Goal: Task Accomplishment & Management: Manage account settings

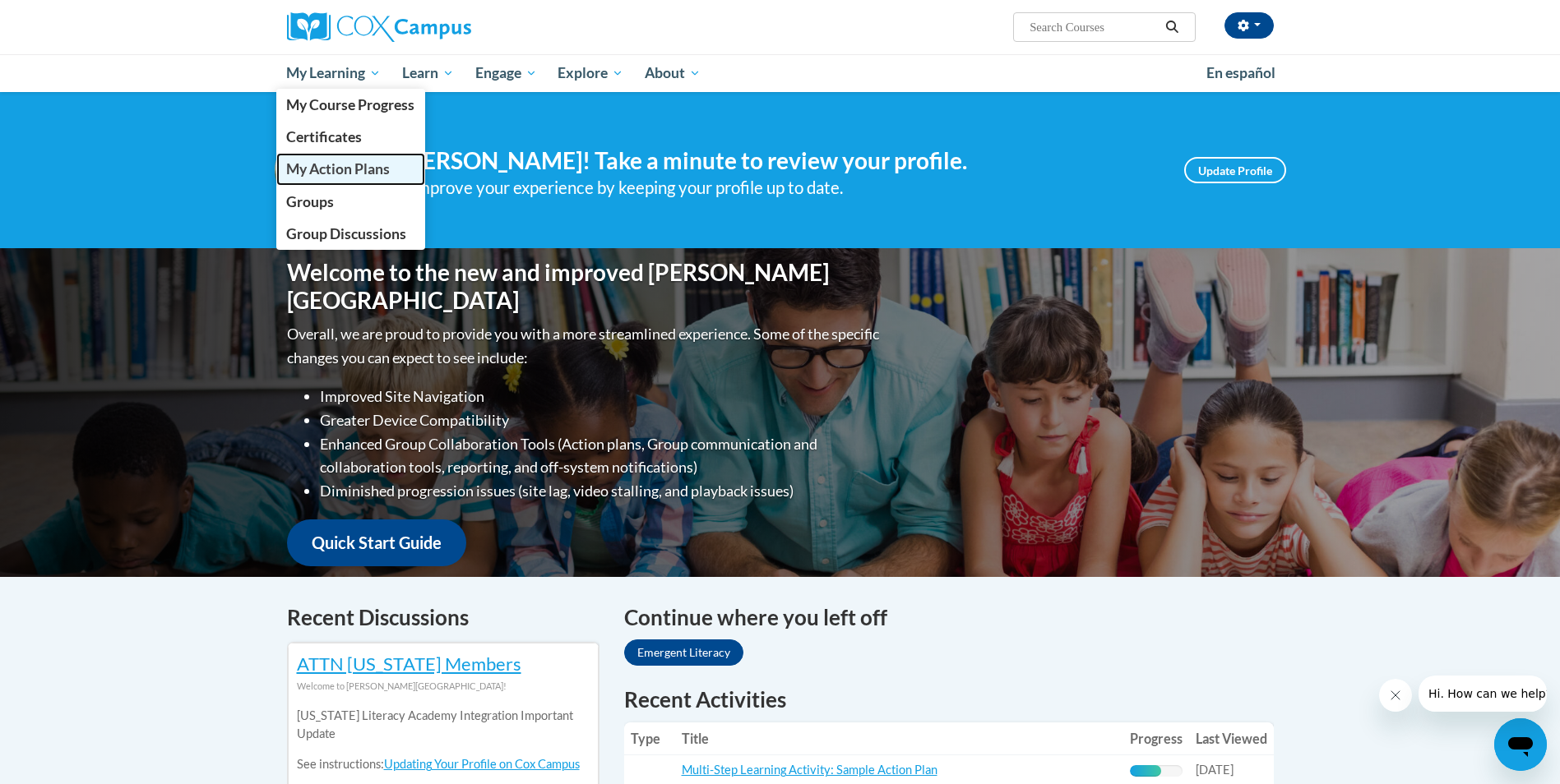
click at [305, 177] on span "My Action Plans" at bounding box center [338, 168] width 103 height 17
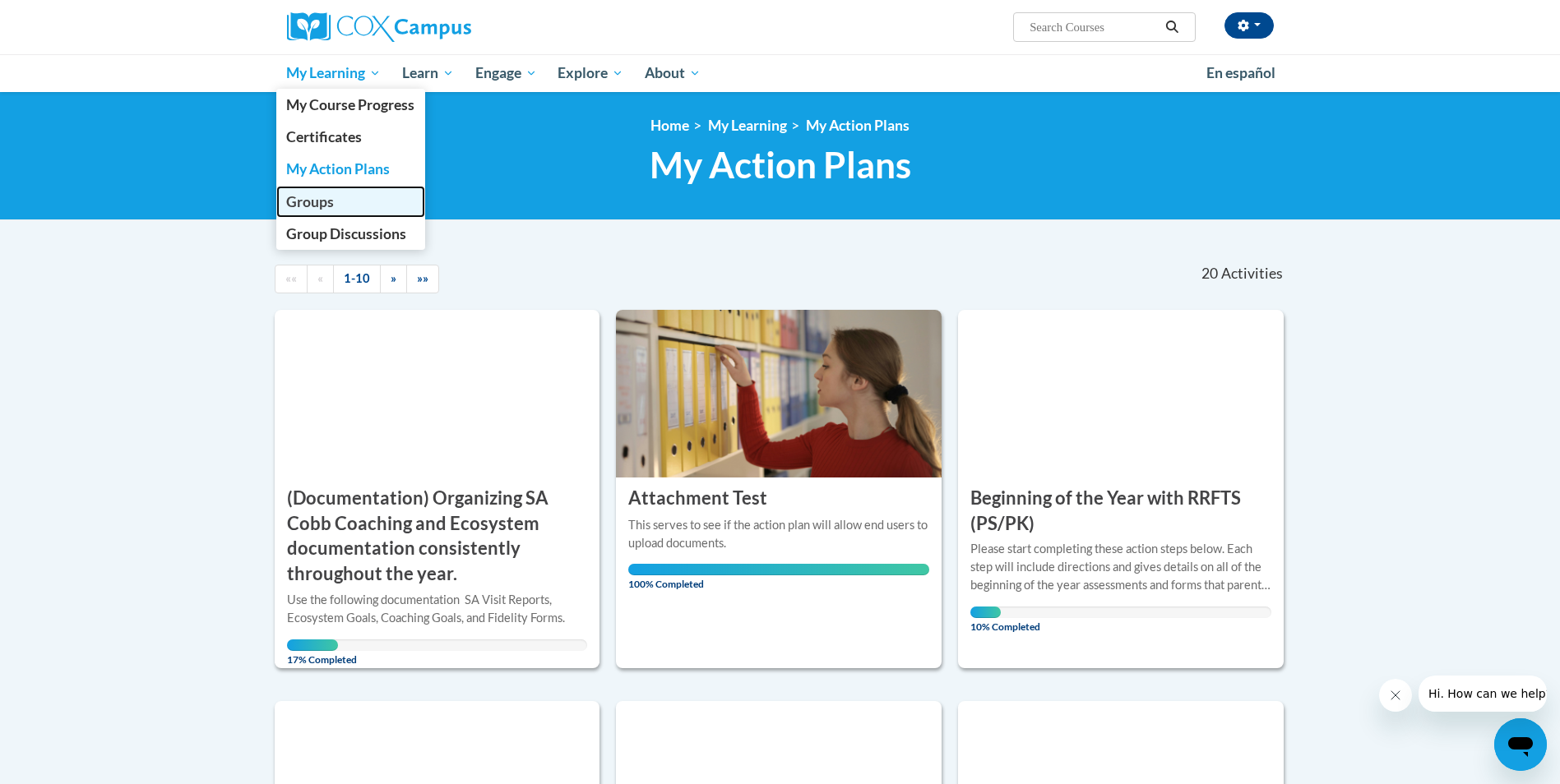
click at [333, 197] on span "Groups" at bounding box center [309, 202] width 48 height 17
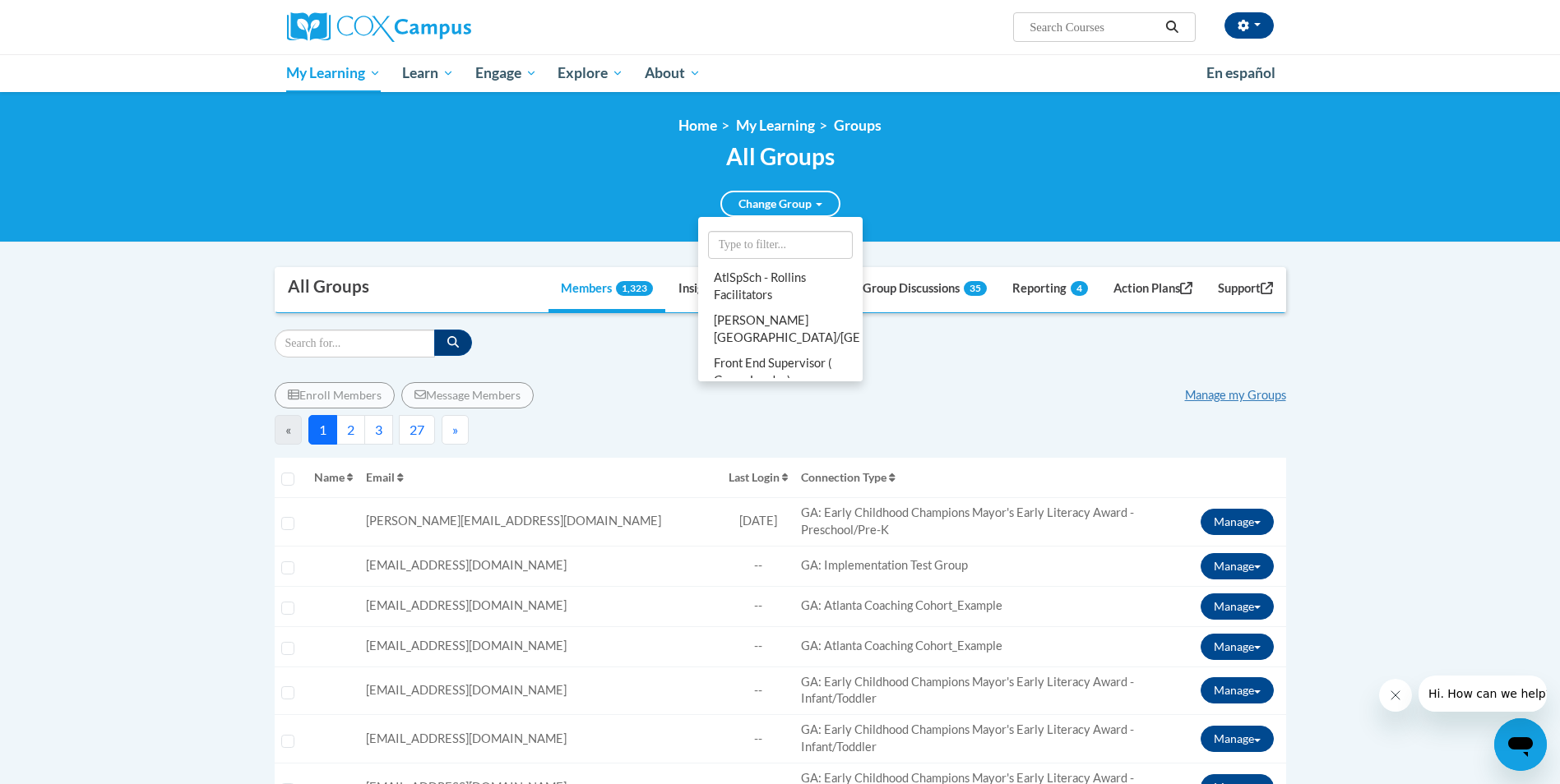
scroll to position [37, 0]
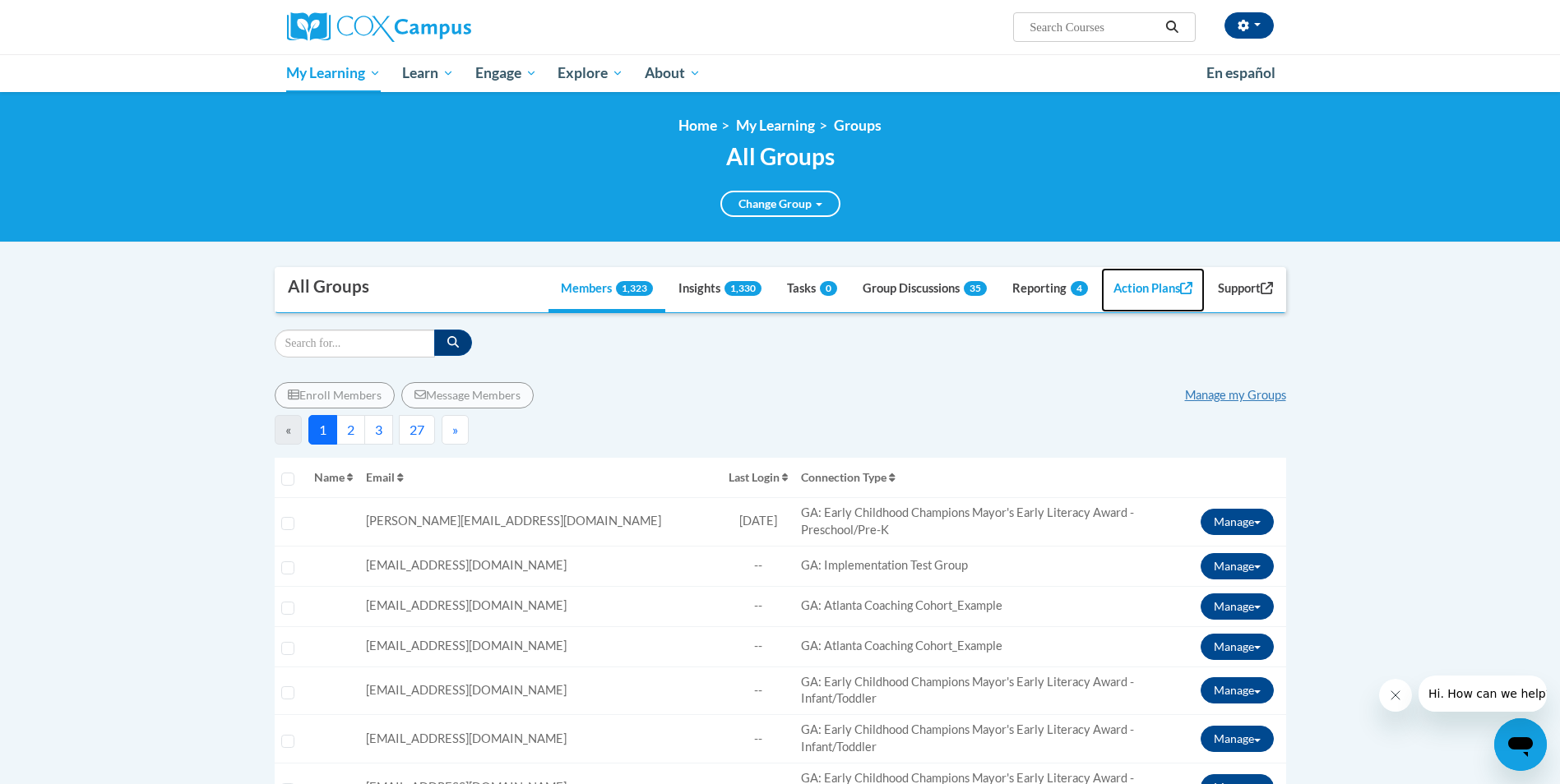
click at [1139, 280] on link "Action Plans" at bounding box center [1152, 290] width 103 height 44
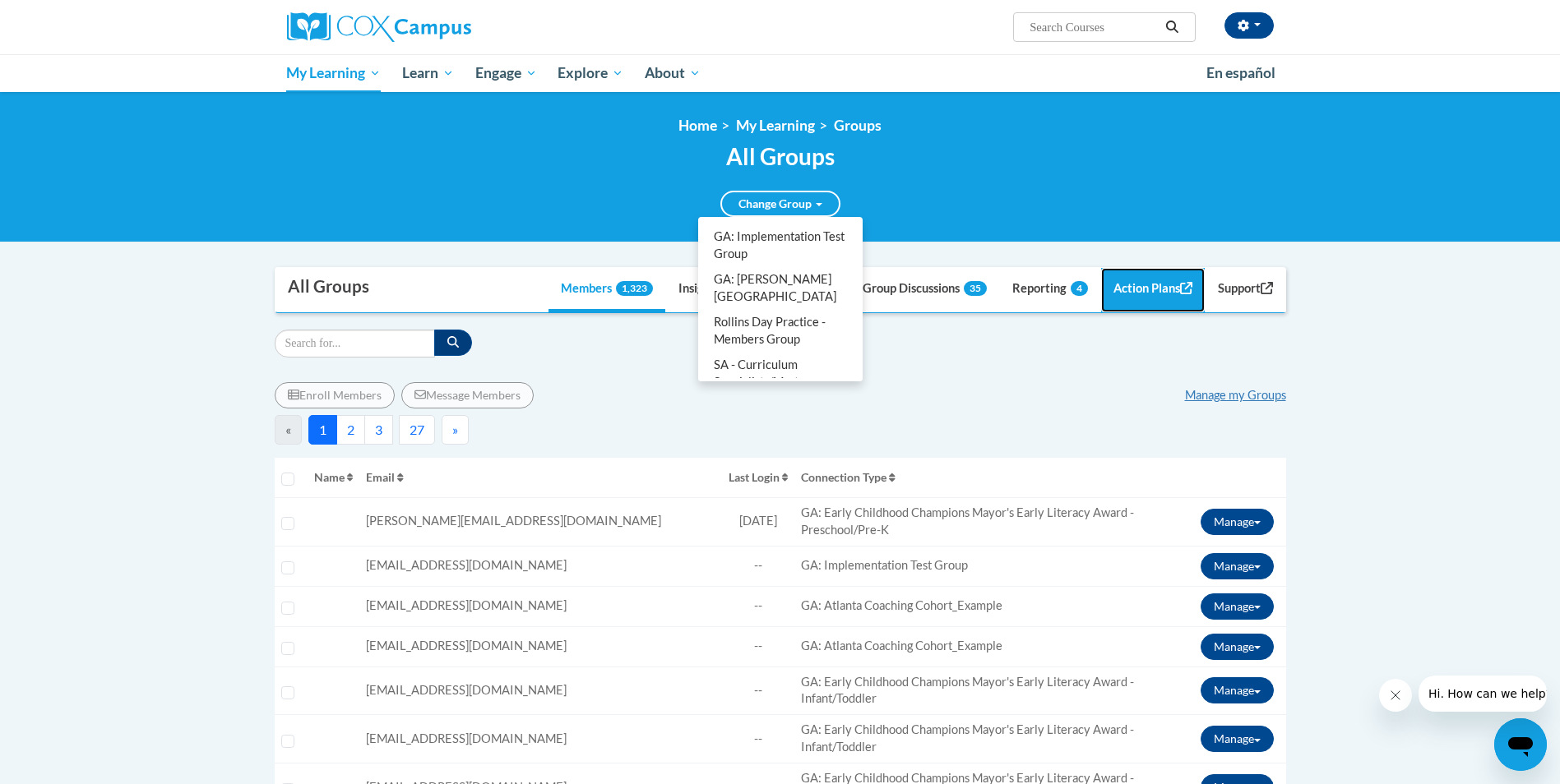
scroll to position [0, 0]
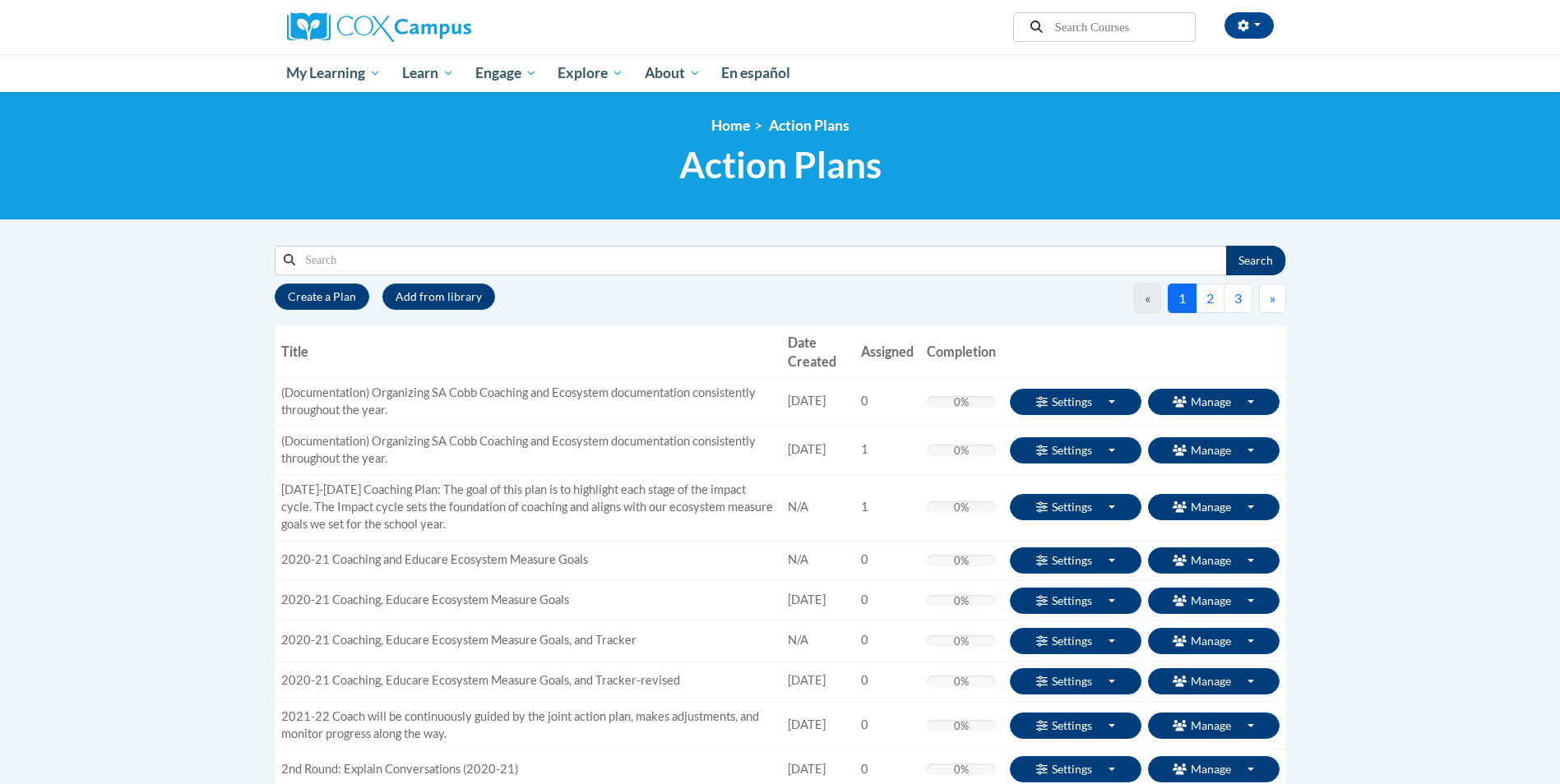
click at [351, 261] on input "Search" at bounding box center [760, 261] width 930 height 28
type input "multi"
click at [1262, 266] on button "Search" at bounding box center [1255, 261] width 59 height 30
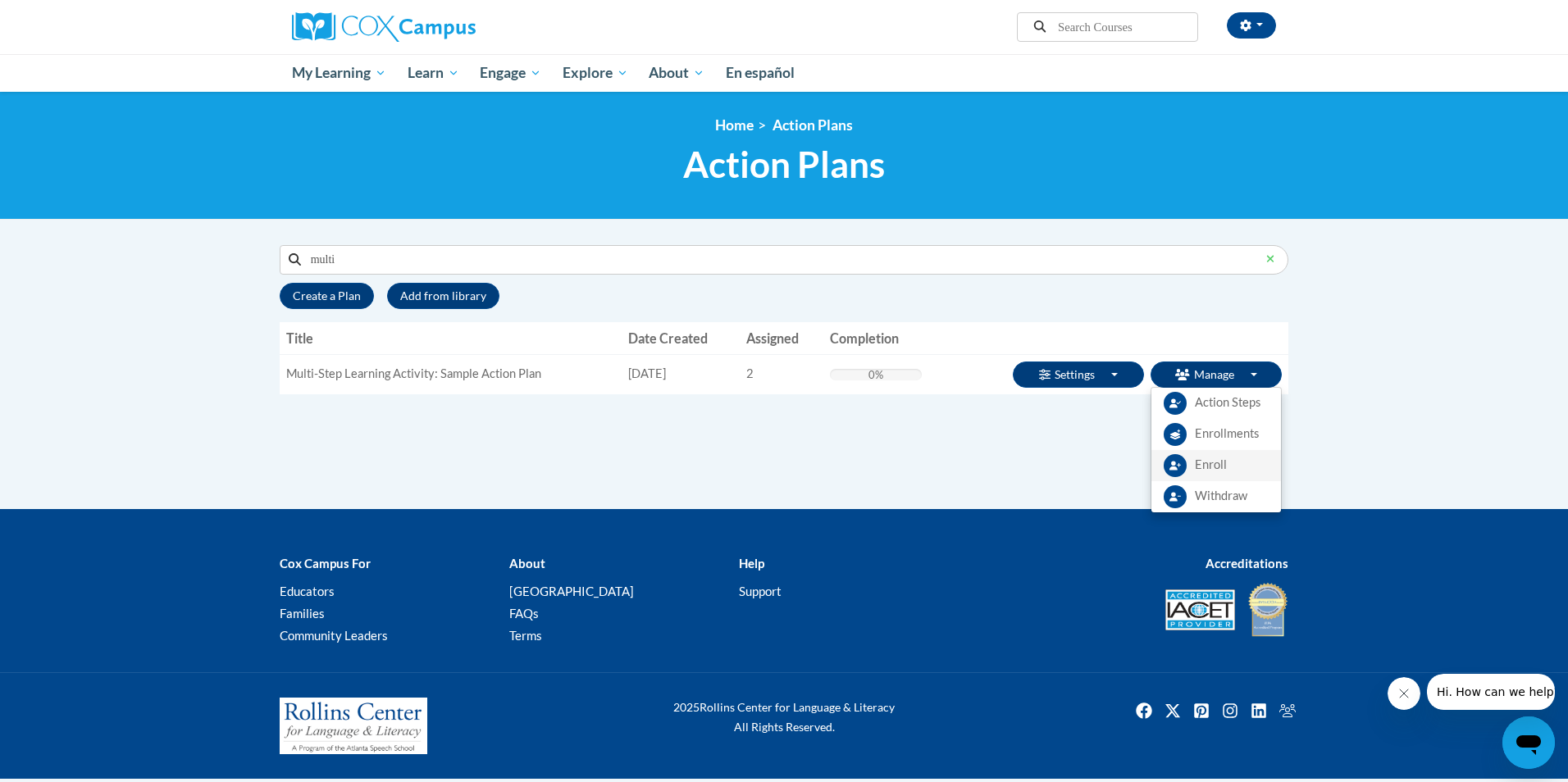
click at [1233, 460] on link "Enroll" at bounding box center [1216, 465] width 130 height 31
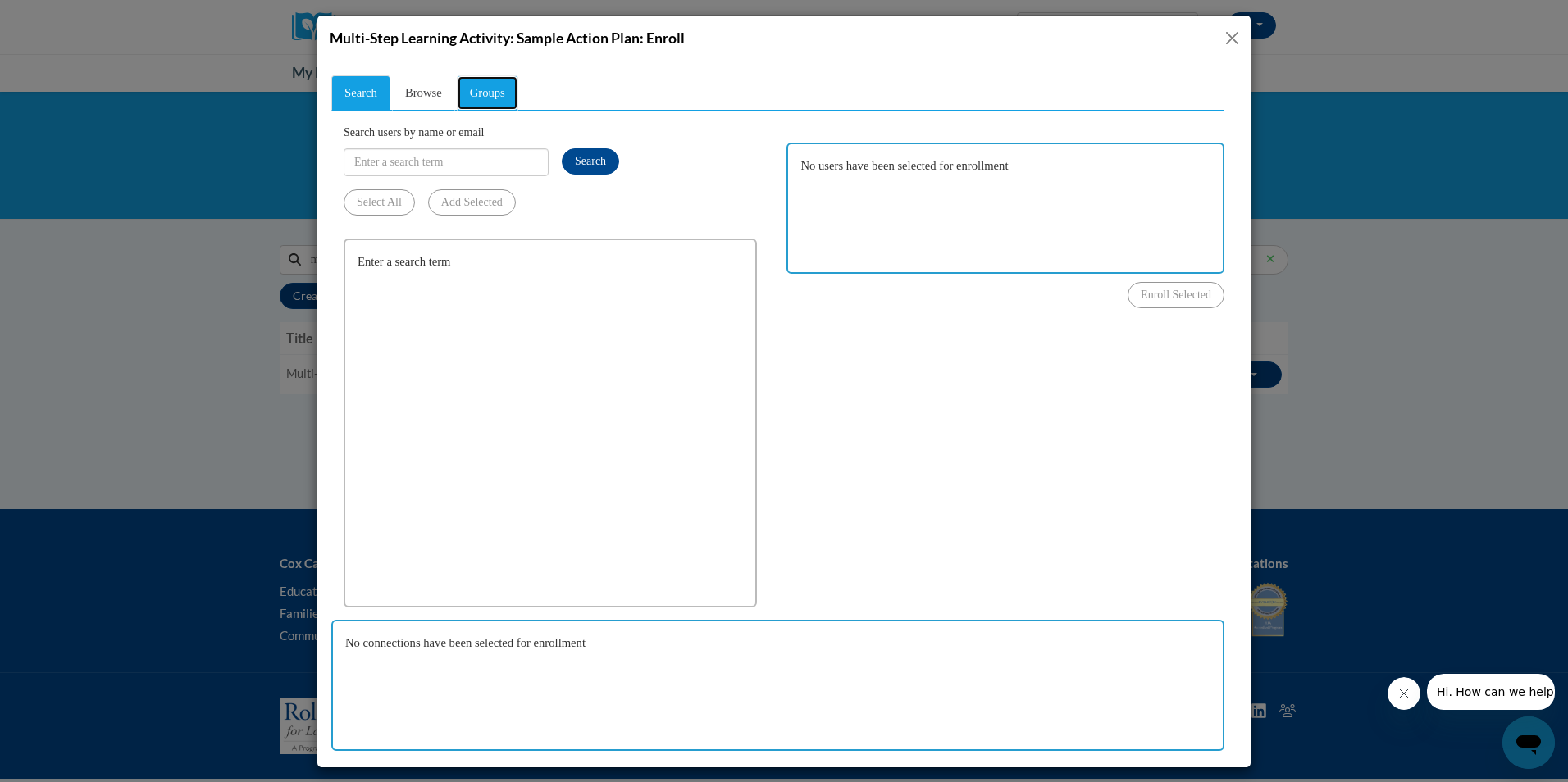
click at [485, 104] on link "Groups" at bounding box center [488, 92] width 61 height 35
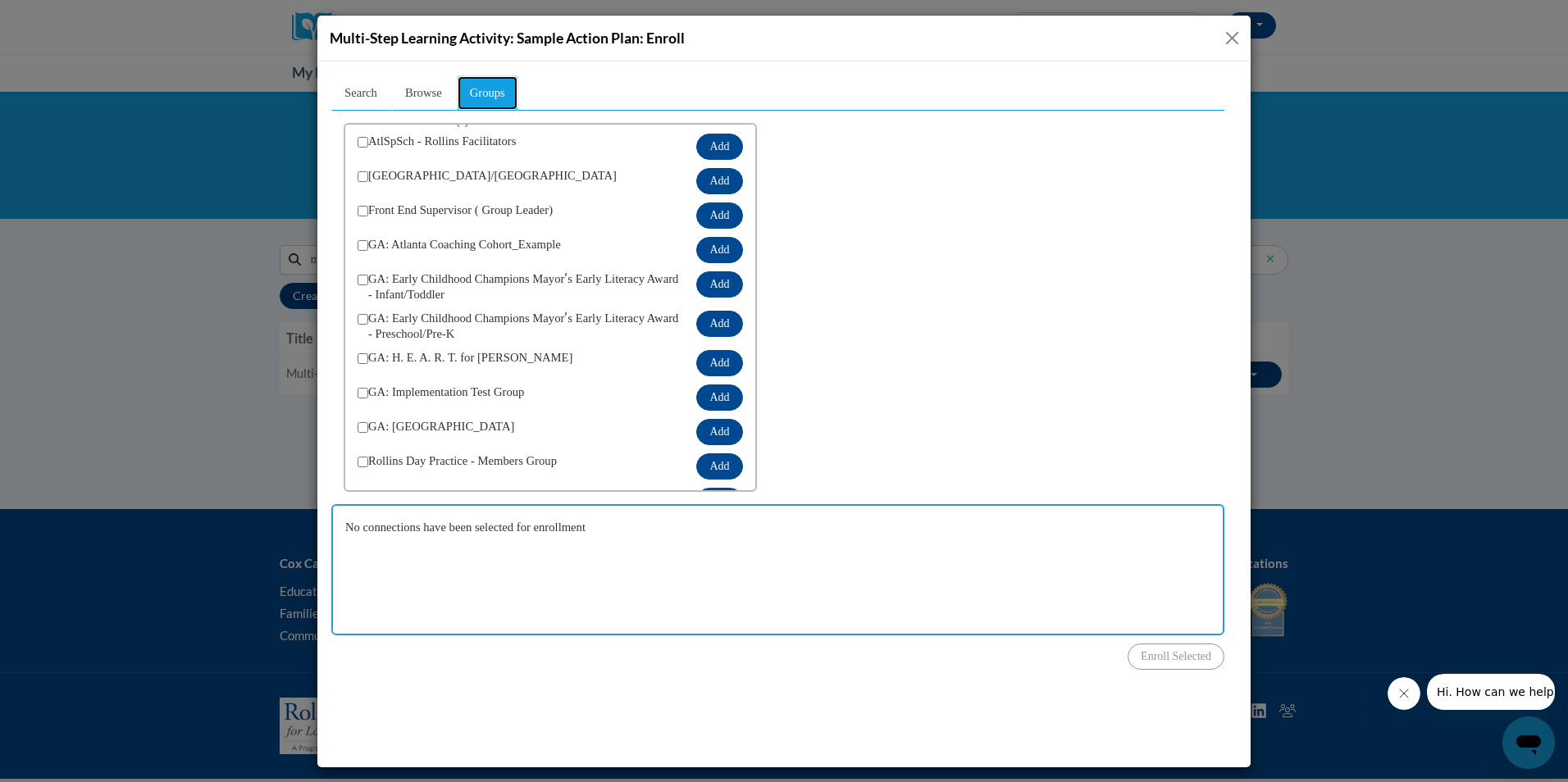
scroll to position [108, 0]
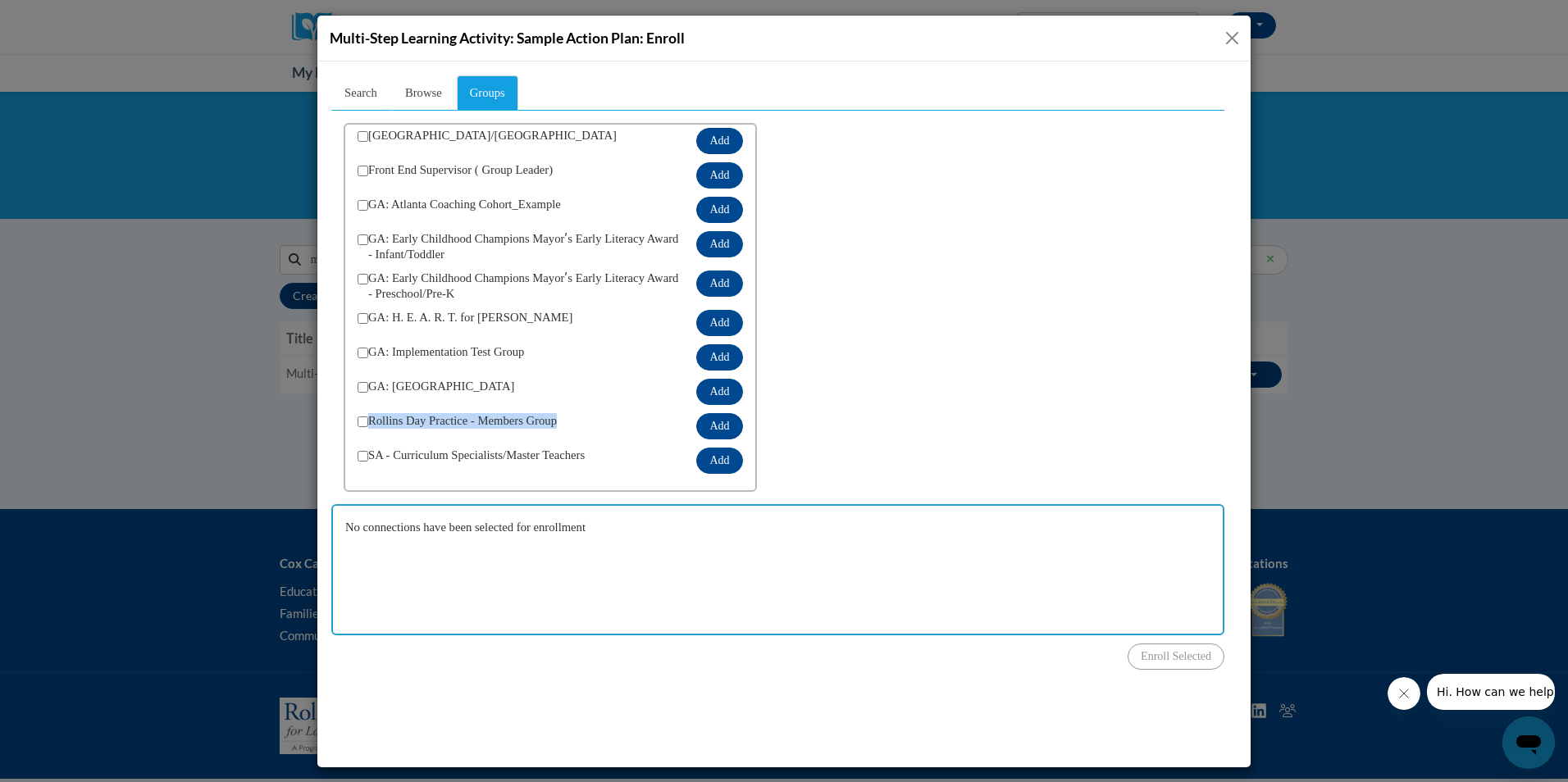
drag, startPoint x: 565, startPoint y: 420, endPoint x: 365, endPoint y: 430, distance: 200.2
click at [365, 430] on div "Rollins Day Practice - Members Group Add" at bounding box center [550, 425] width 386 height 34
copy div "Rollins Day Practice - Members Group"
click at [1228, 37] on button "Close" at bounding box center [1231, 38] width 21 height 21
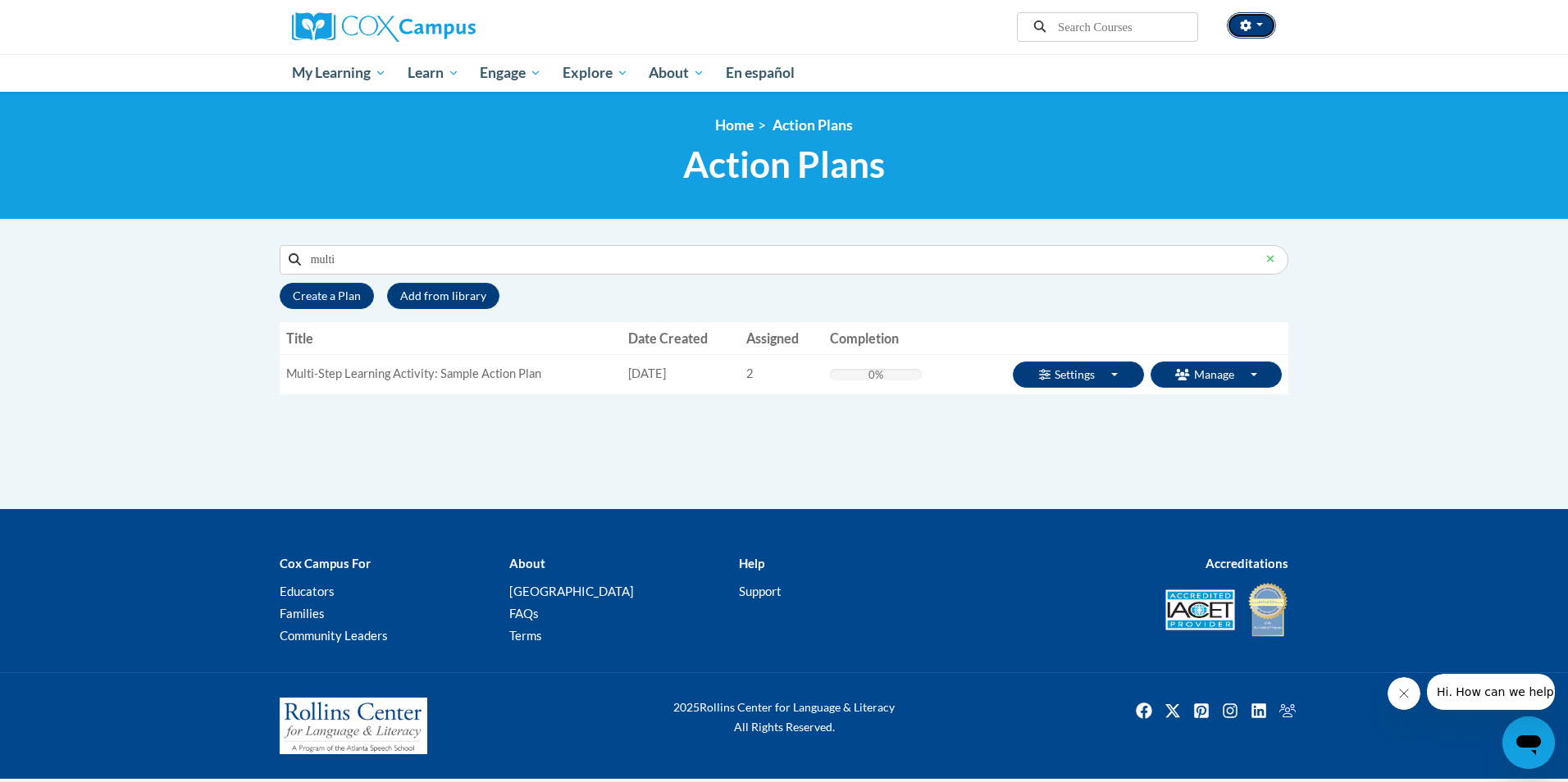
click at [1260, 31] on button "button" at bounding box center [1251, 26] width 49 height 27
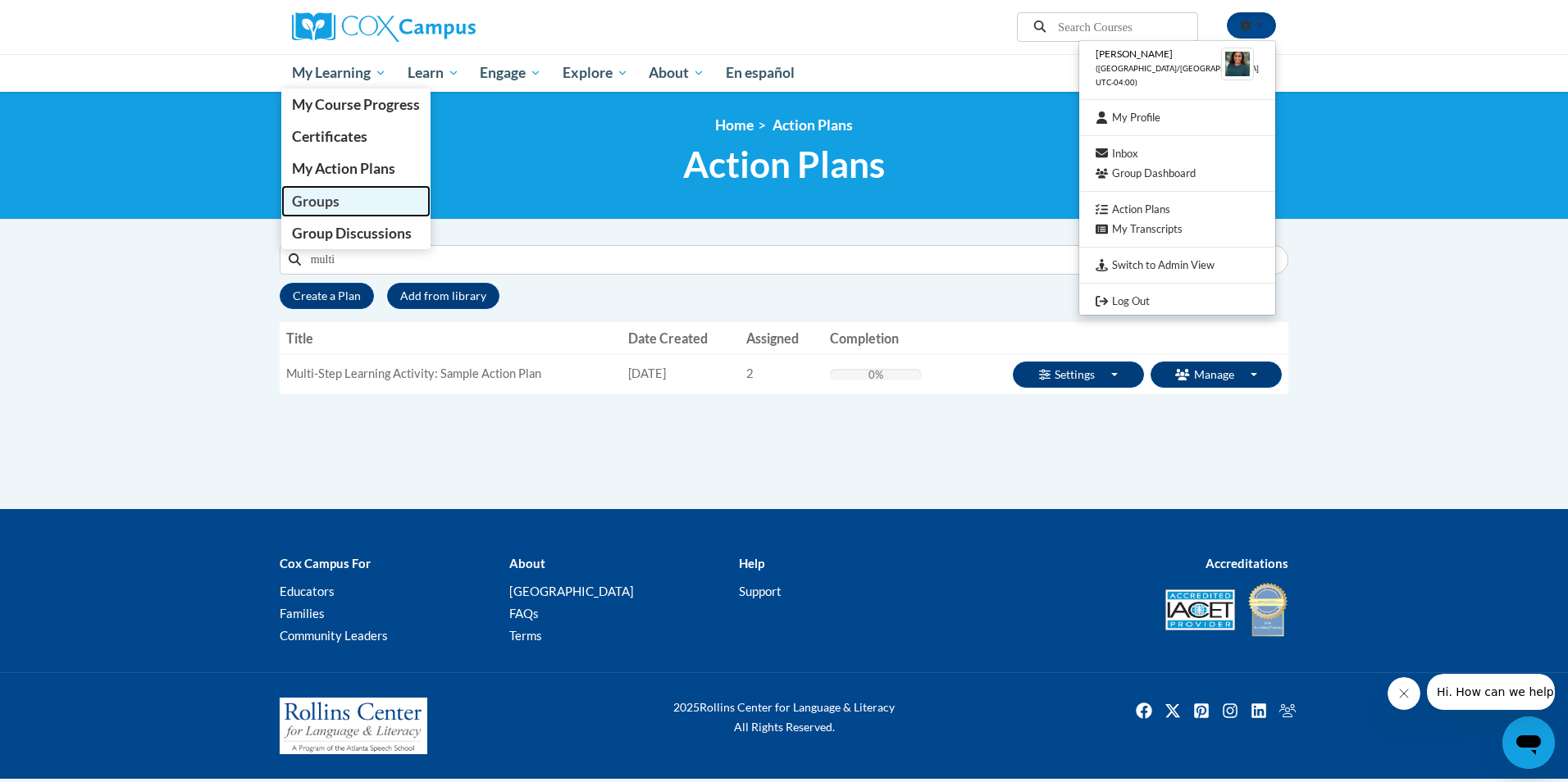
click at [323, 197] on span "Groups" at bounding box center [315, 201] width 47 height 17
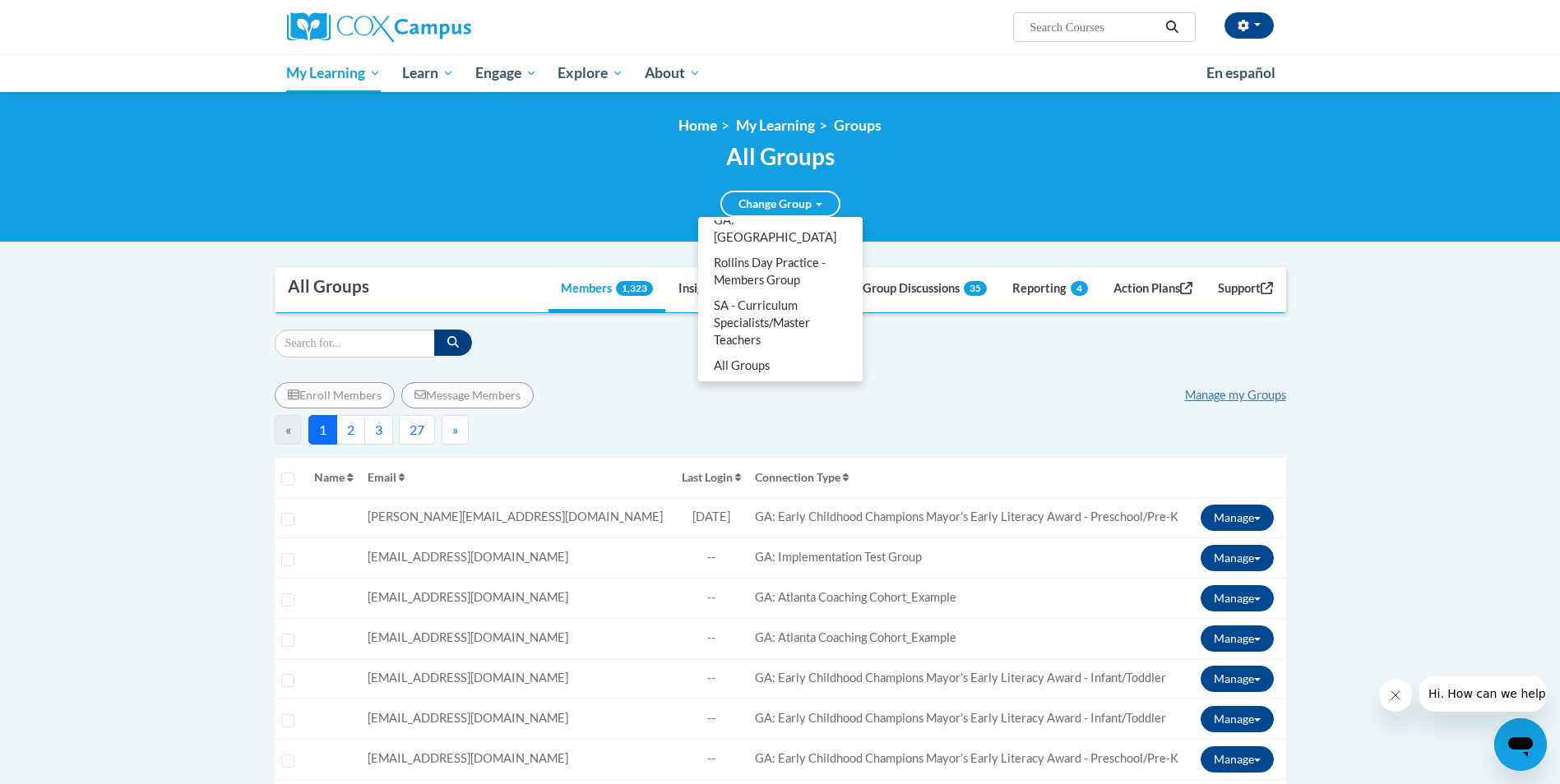
scroll to position [433, 0]
click at [790, 297] on link "Rollins Day Practice - Members Group" at bounding box center [780, 289] width 158 height 42
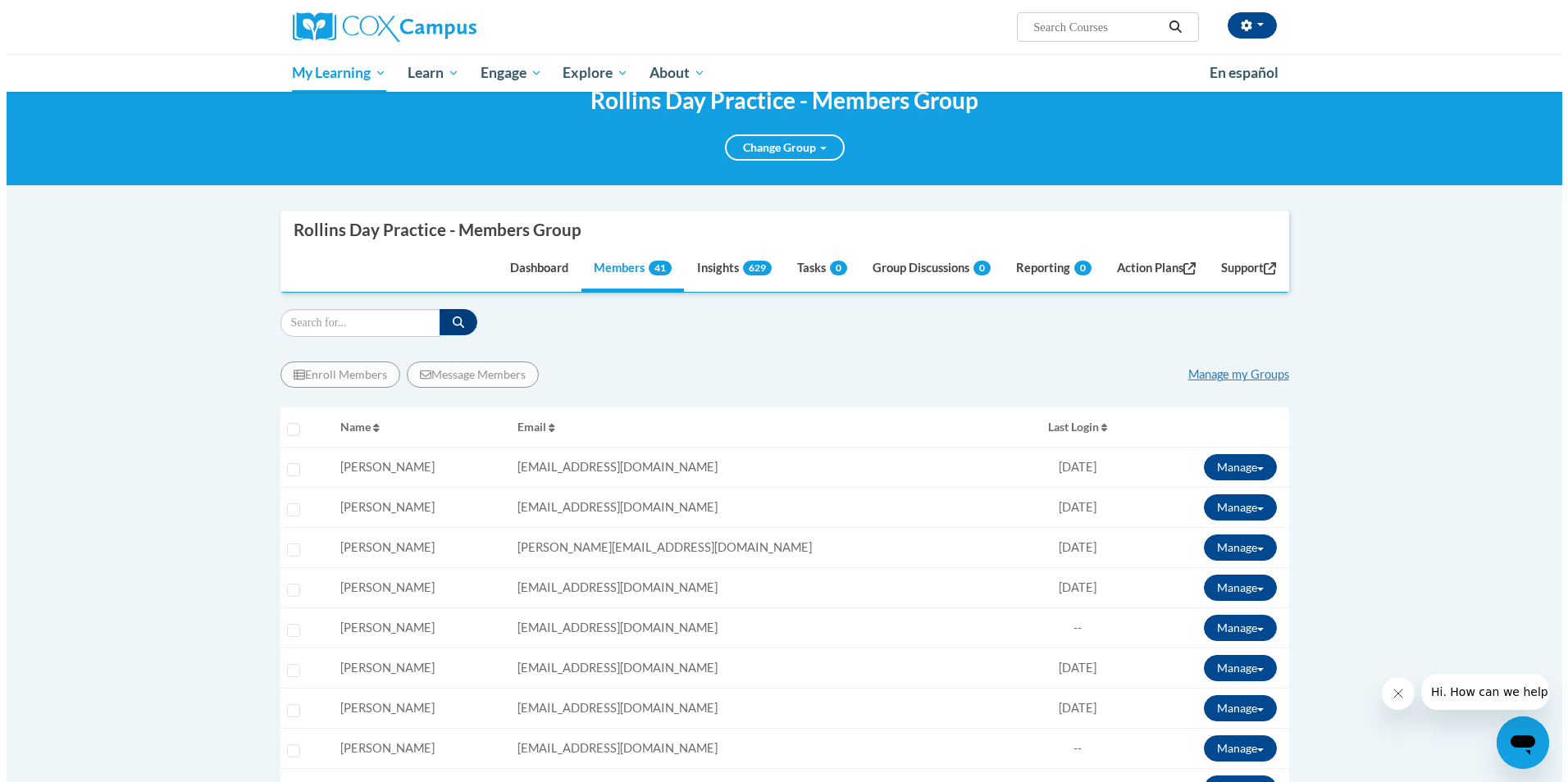
scroll to position [91, 0]
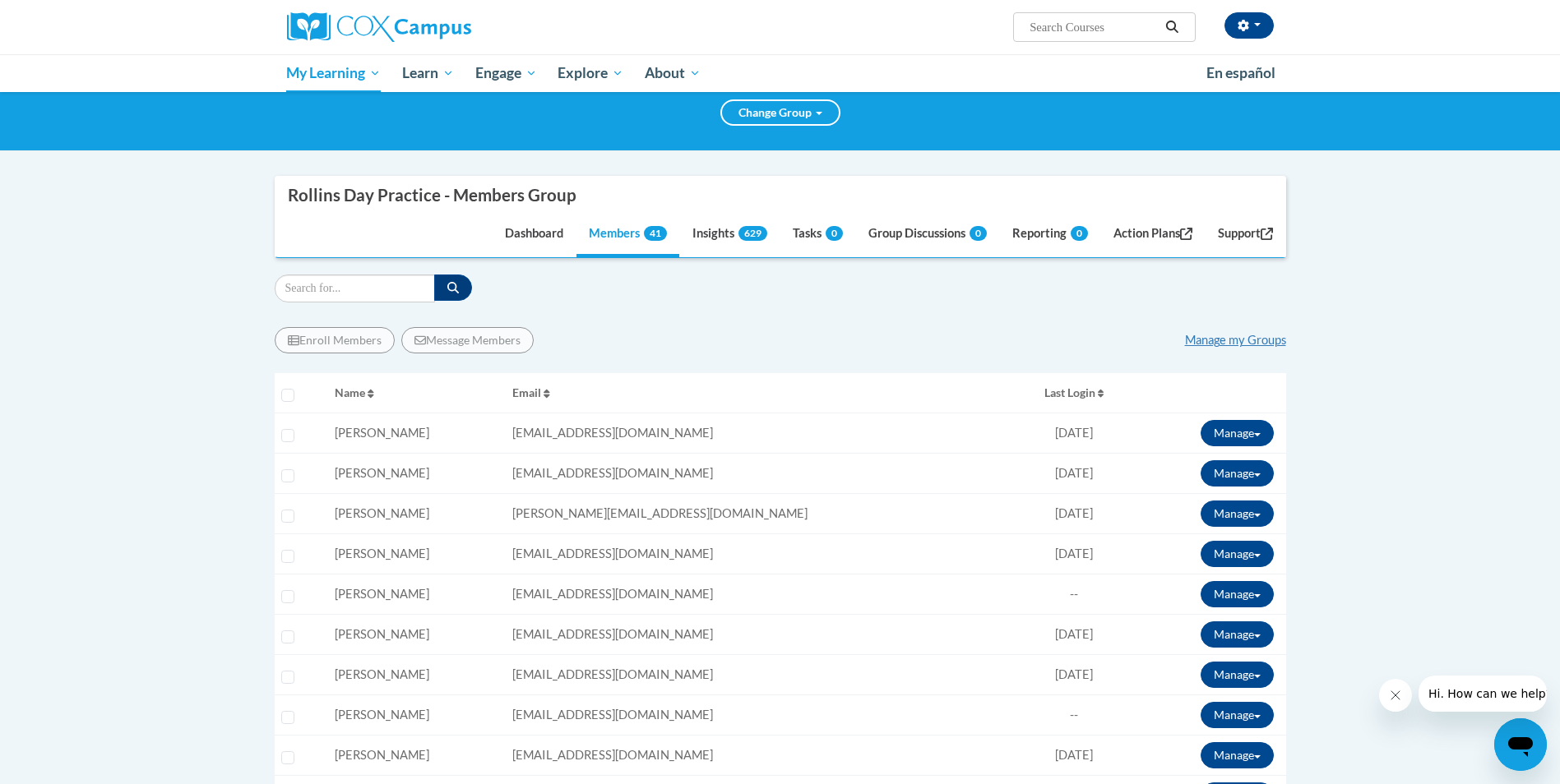
drag, startPoint x: 750, startPoint y: 602, endPoint x: 557, endPoint y: 601, distance: 193.0
click at [557, 601] on tr "Select learner Name: Erika Boxley Email: eboxley@atlantaspeechschool.org Role: …" at bounding box center [781, 595] width 1012 height 40
copy tr "Email: eboxley@atlantaspeechschool.org"
click at [1244, 600] on button "Manage" at bounding box center [1238, 595] width 73 height 27
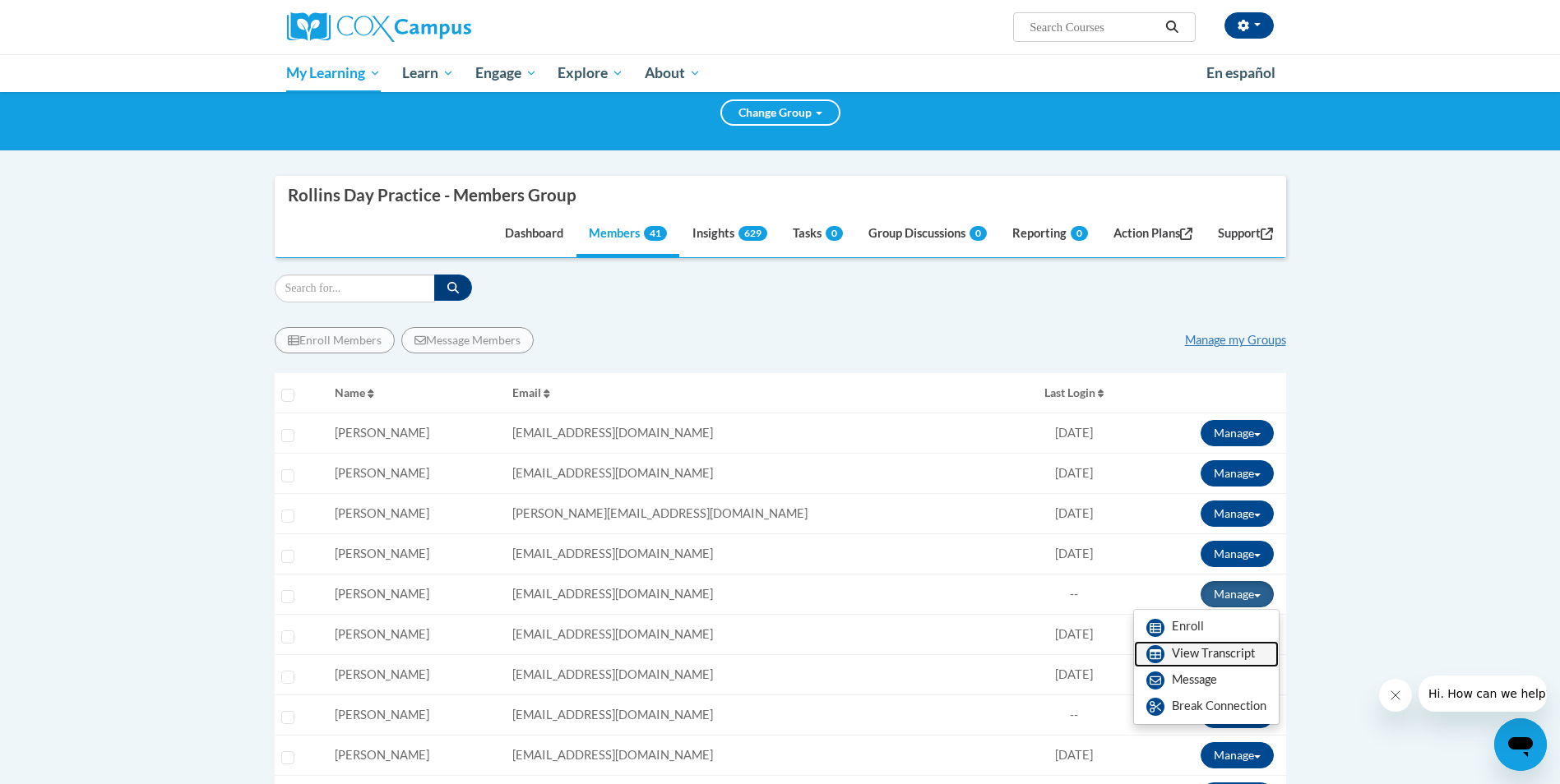
click at [1224, 647] on link "View Transcript" at bounding box center [1207, 655] width 145 height 27
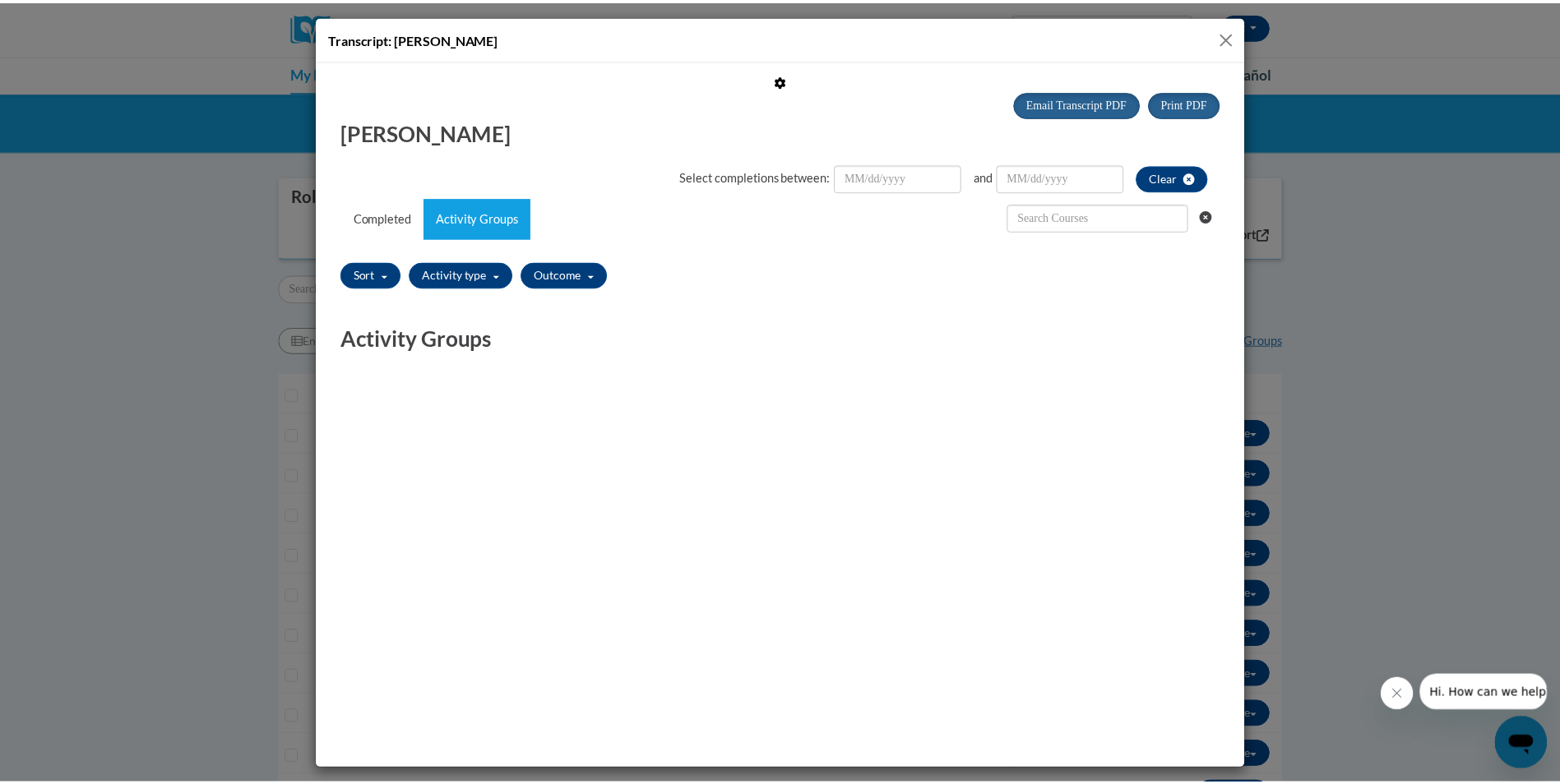
scroll to position [0, 0]
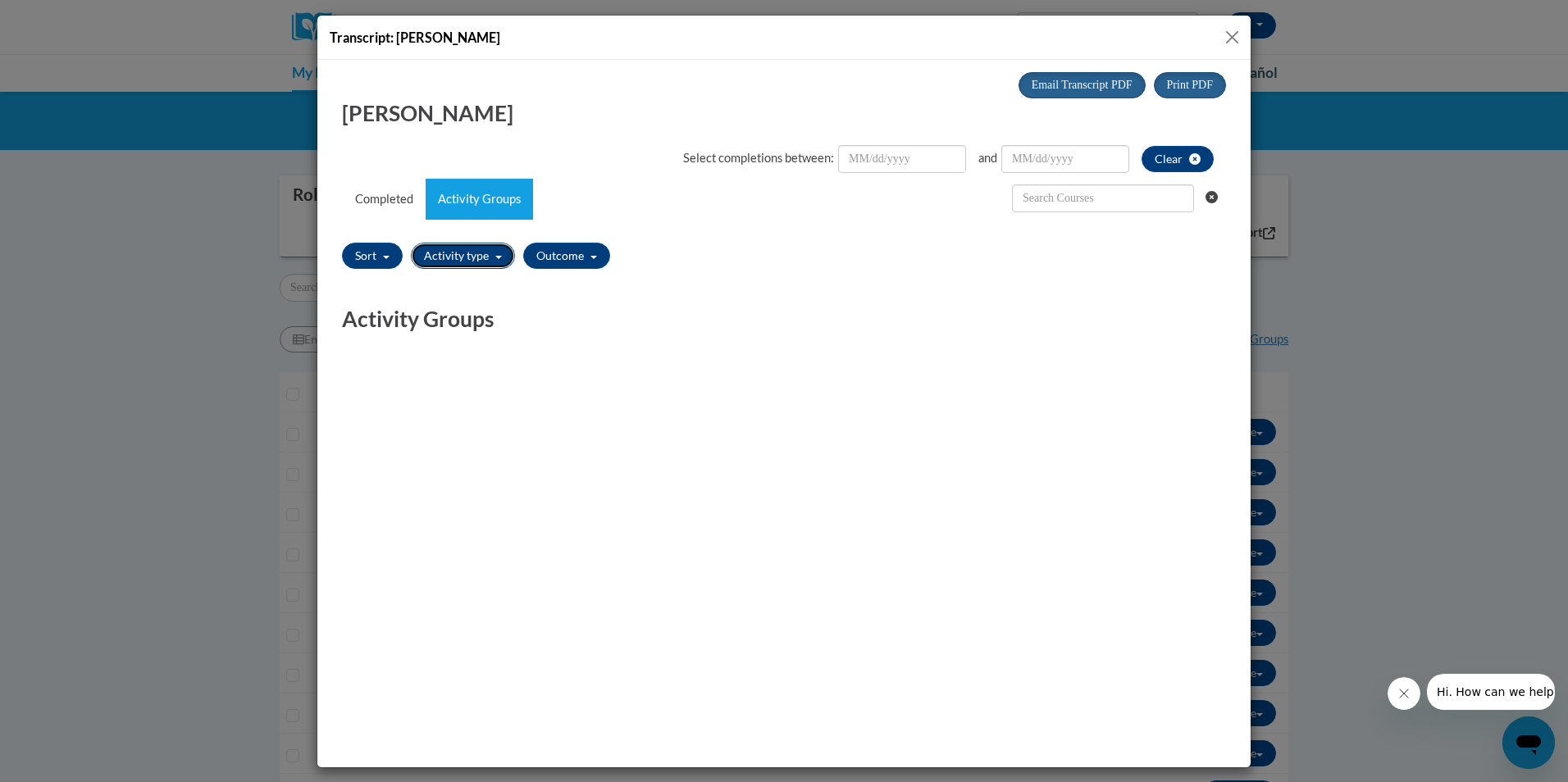
click at [472, 256] on button "Activity type" at bounding box center [462, 255] width 104 height 27
click at [386, 415] on div "Print PDF Email Transcript PDF x x" at bounding box center [784, 262] width 908 height 381
click at [391, 212] on link "Completed" at bounding box center [384, 198] width 83 height 41
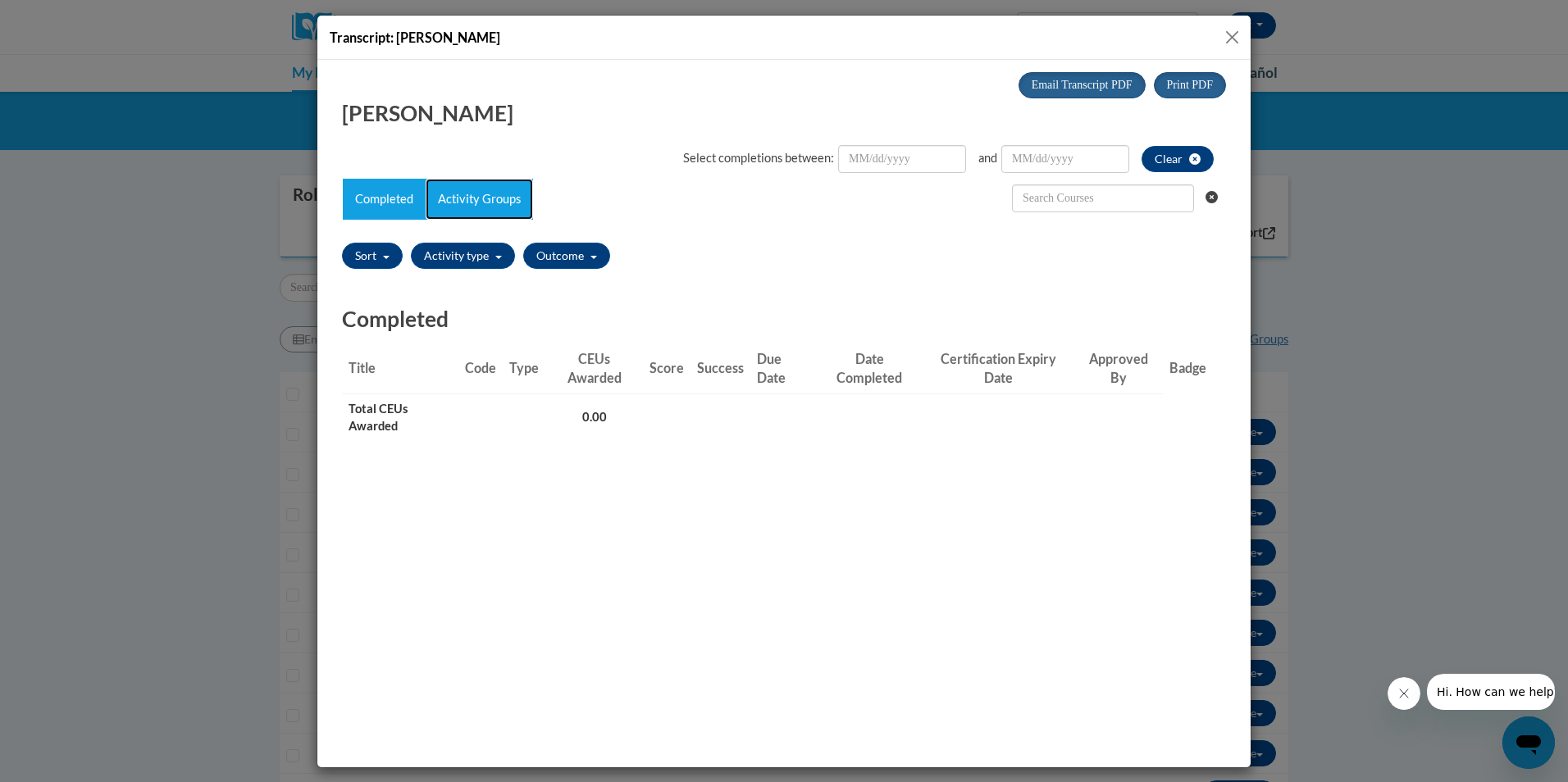
click at [463, 208] on link "Activity Groups" at bounding box center [479, 198] width 107 height 41
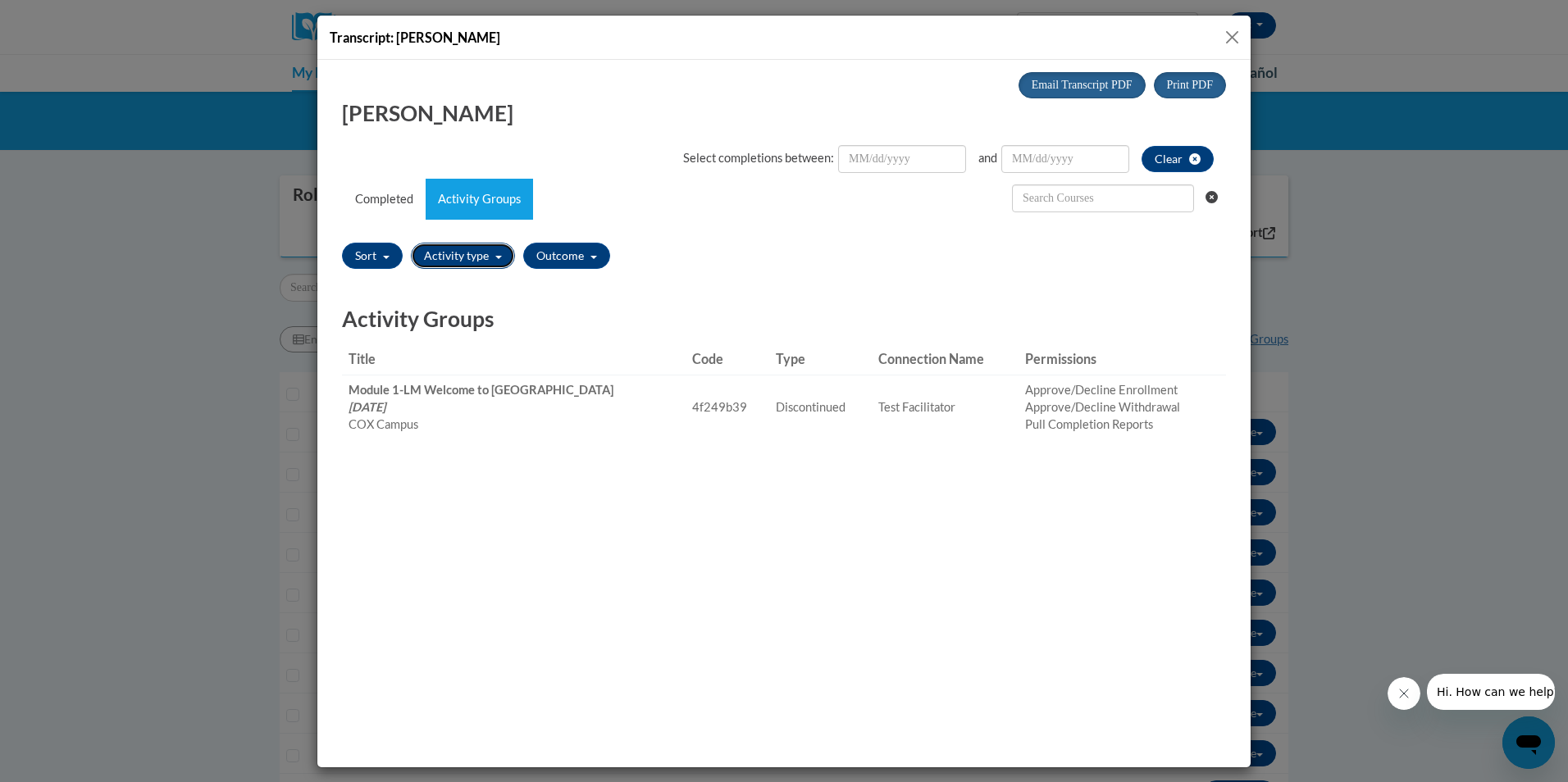
click at [472, 260] on button "Activity type" at bounding box center [462, 255] width 104 height 27
click at [411, 271] on ul "Action Plan Assessment Attestation Elearning Course Facilitator Instructor-Led …" at bounding box center [484, 352] width 148 height 164
click at [426, 294] on div "Action Plan" at bounding box center [484, 287] width 133 height 18
click at [426, 285] on input "Action Plan" at bounding box center [425, 285] width 13 height 13
checkbox input "true"
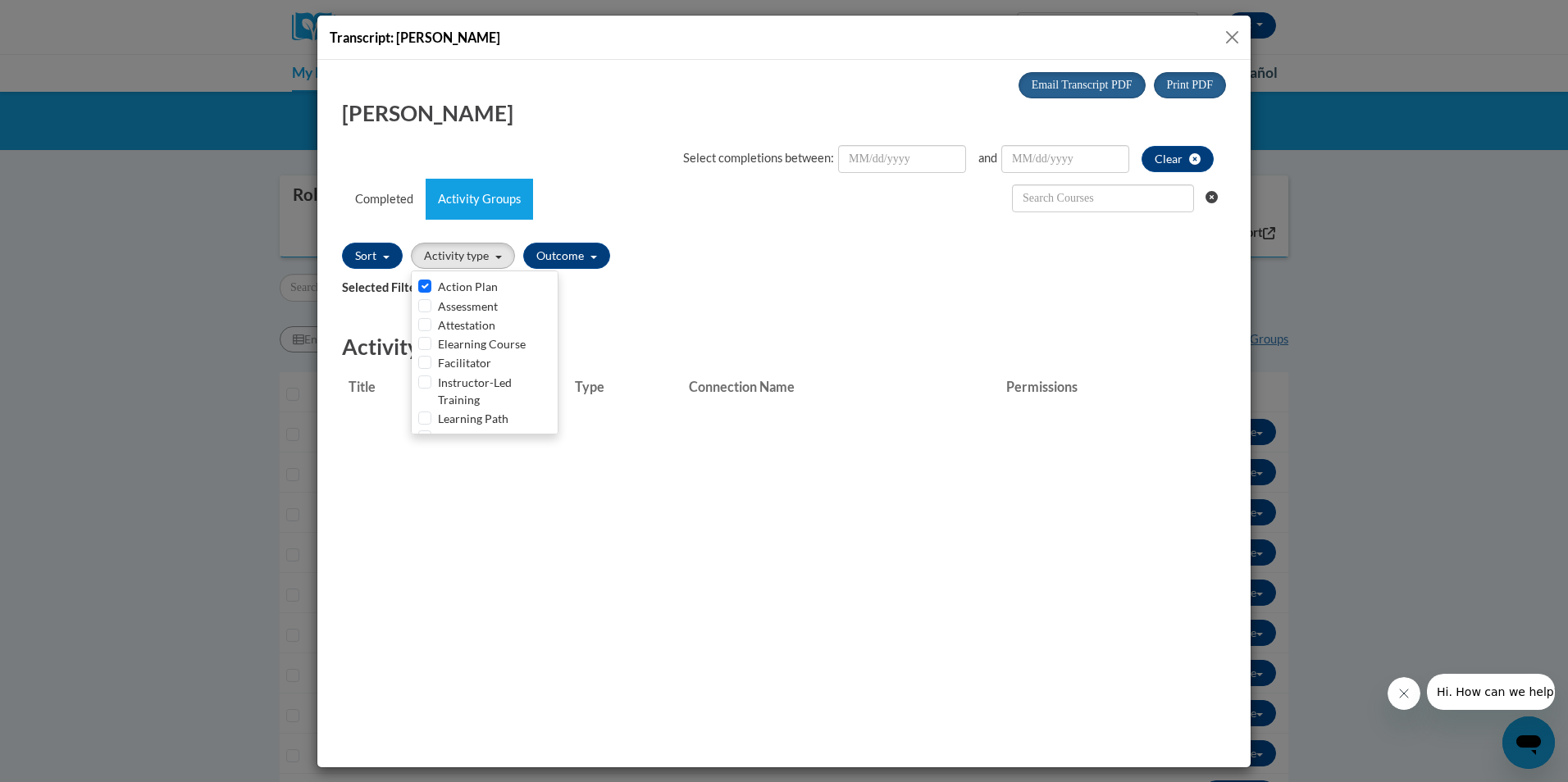
click at [520, 489] on div "Print PDF Email Transcript PDF x x" at bounding box center [784, 300] width 908 height 458
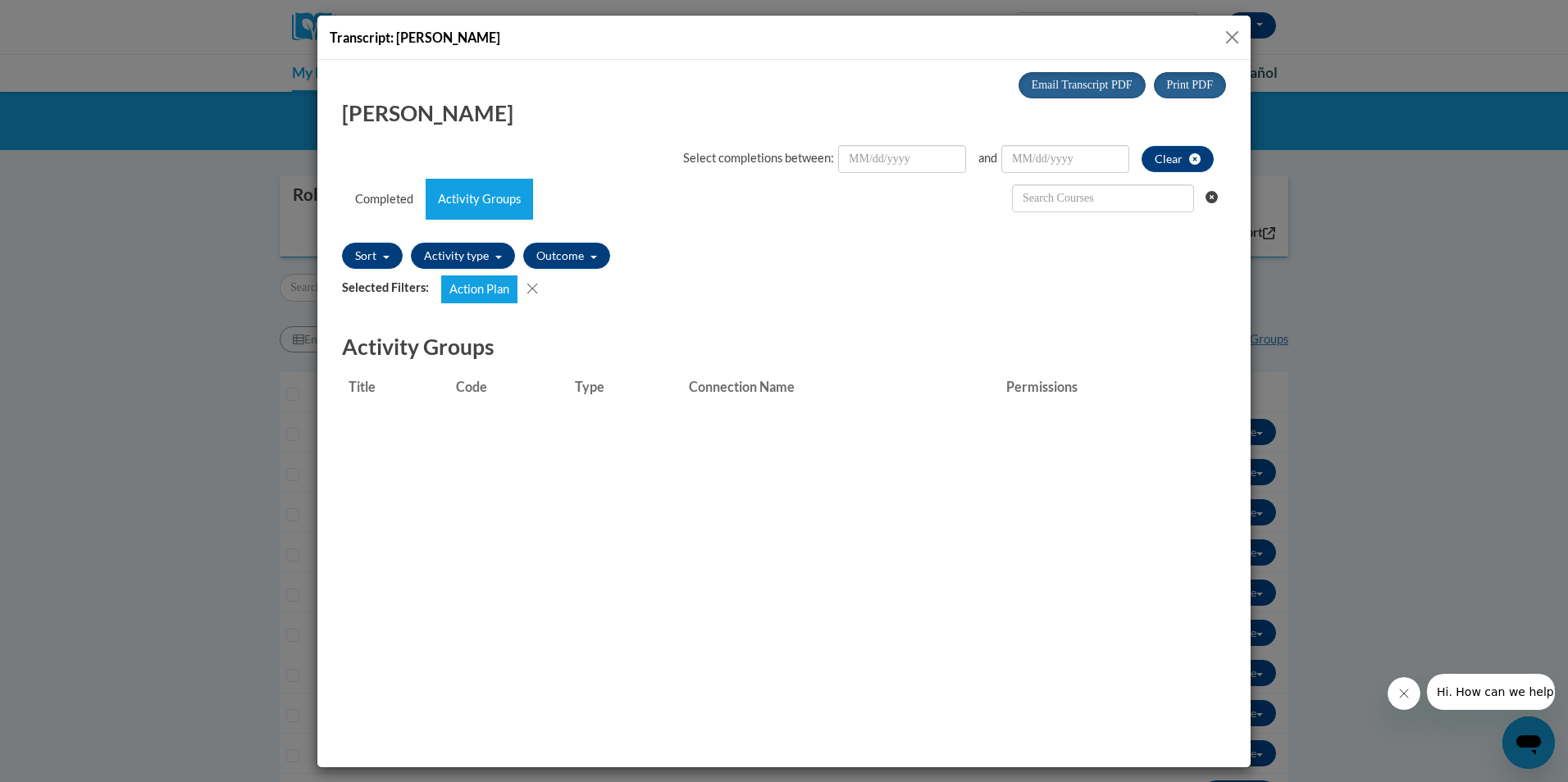
click at [522, 286] on button "Remove filter" at bounding box center [533, 289] width 31 height 28
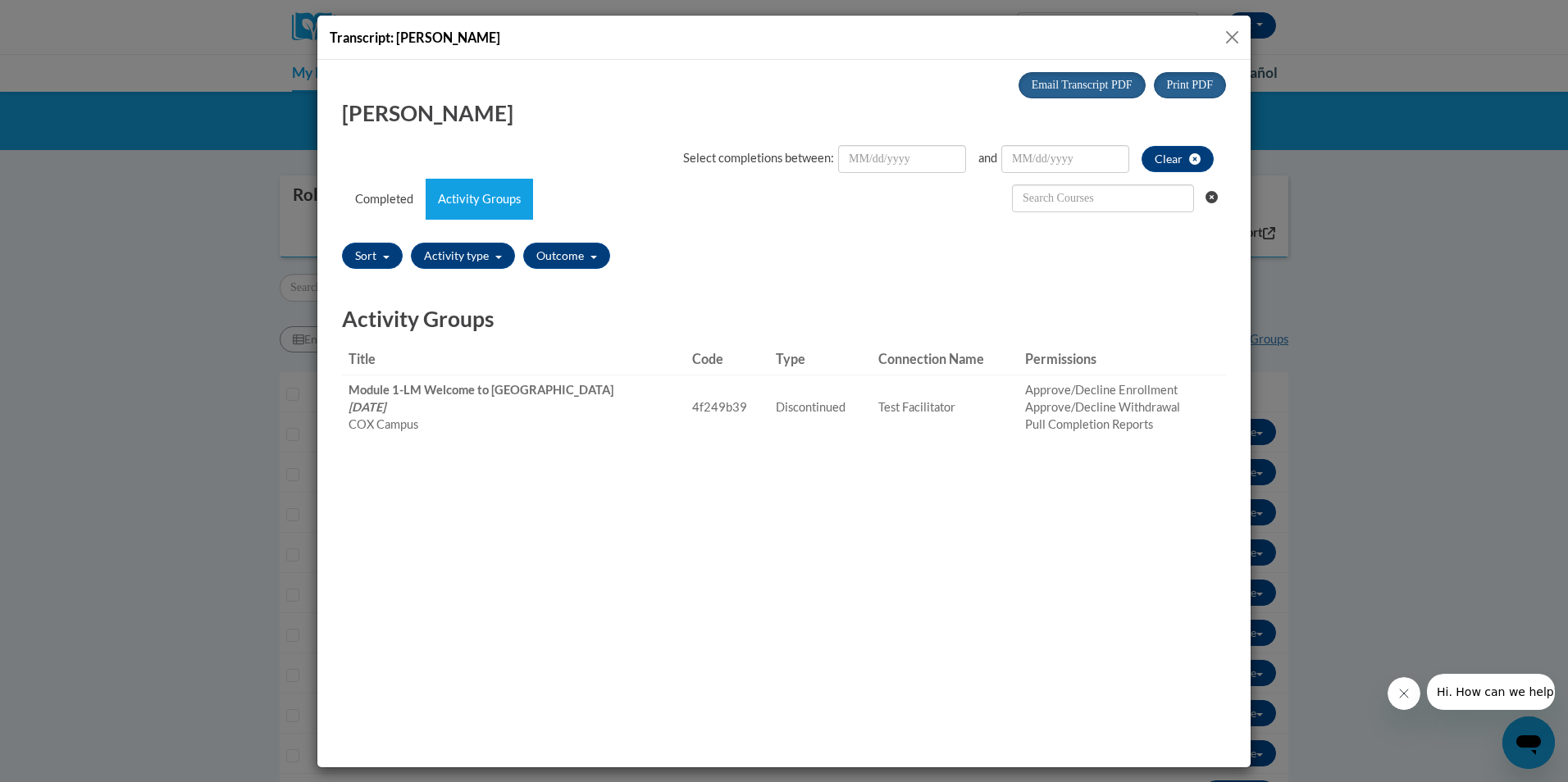
click at [1226, 39] on button "Close" at bounding box center [1231, 37] width 21 height 21
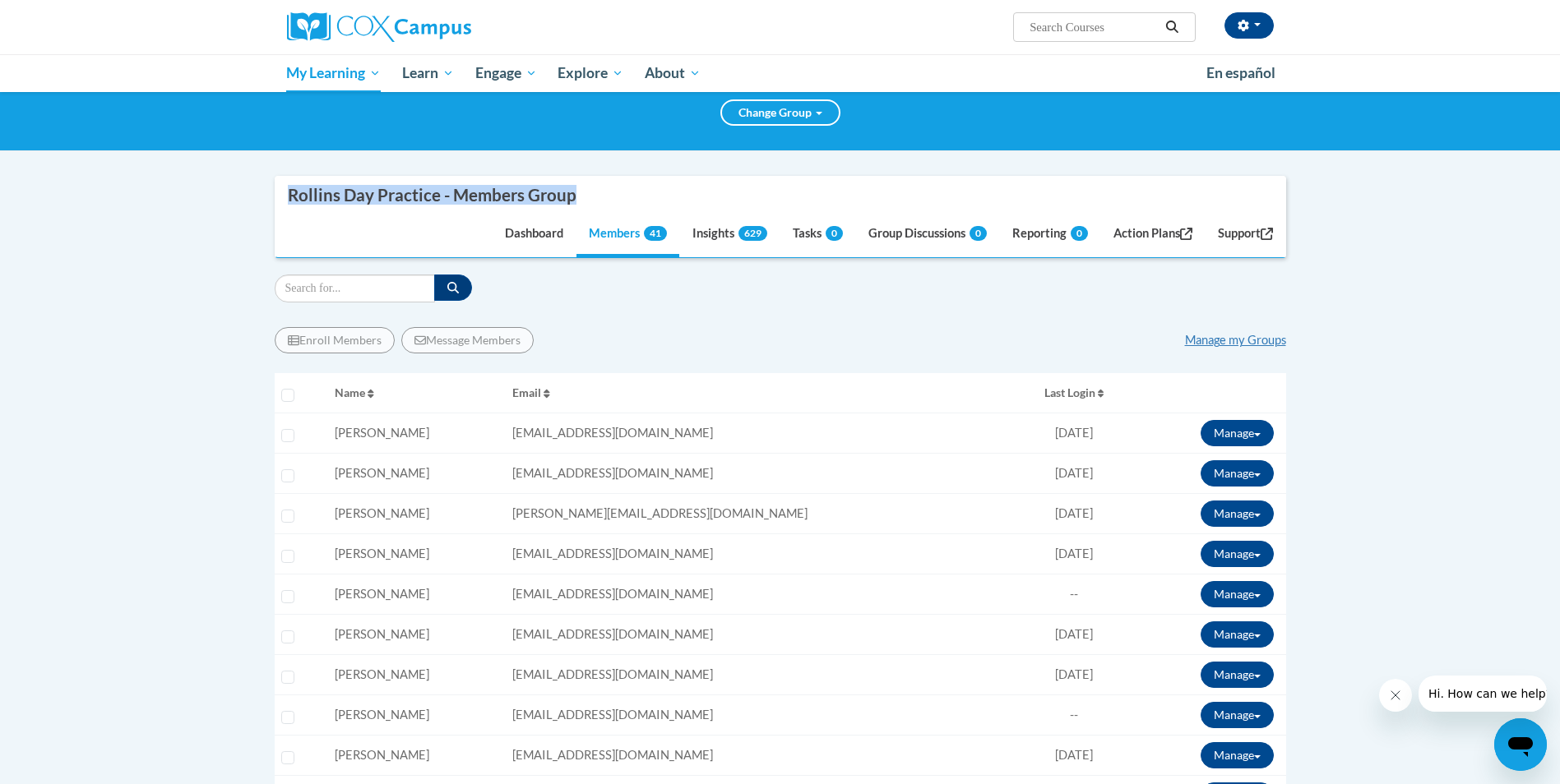
drag, startPoint x: 586, startPoint y: 196, endPoint x: 287, endPoint y: 191, distance: 299.0
click at [288, 191] on li "Rollins Day Practice - Members Group" at bounding box center [438, 195] width 301 height 37
copy div "Rollins Day Practice - Members Group"
click at [1142, 232] on link "Action Plans" at bounding box center [1152, 235] width 103 height 44
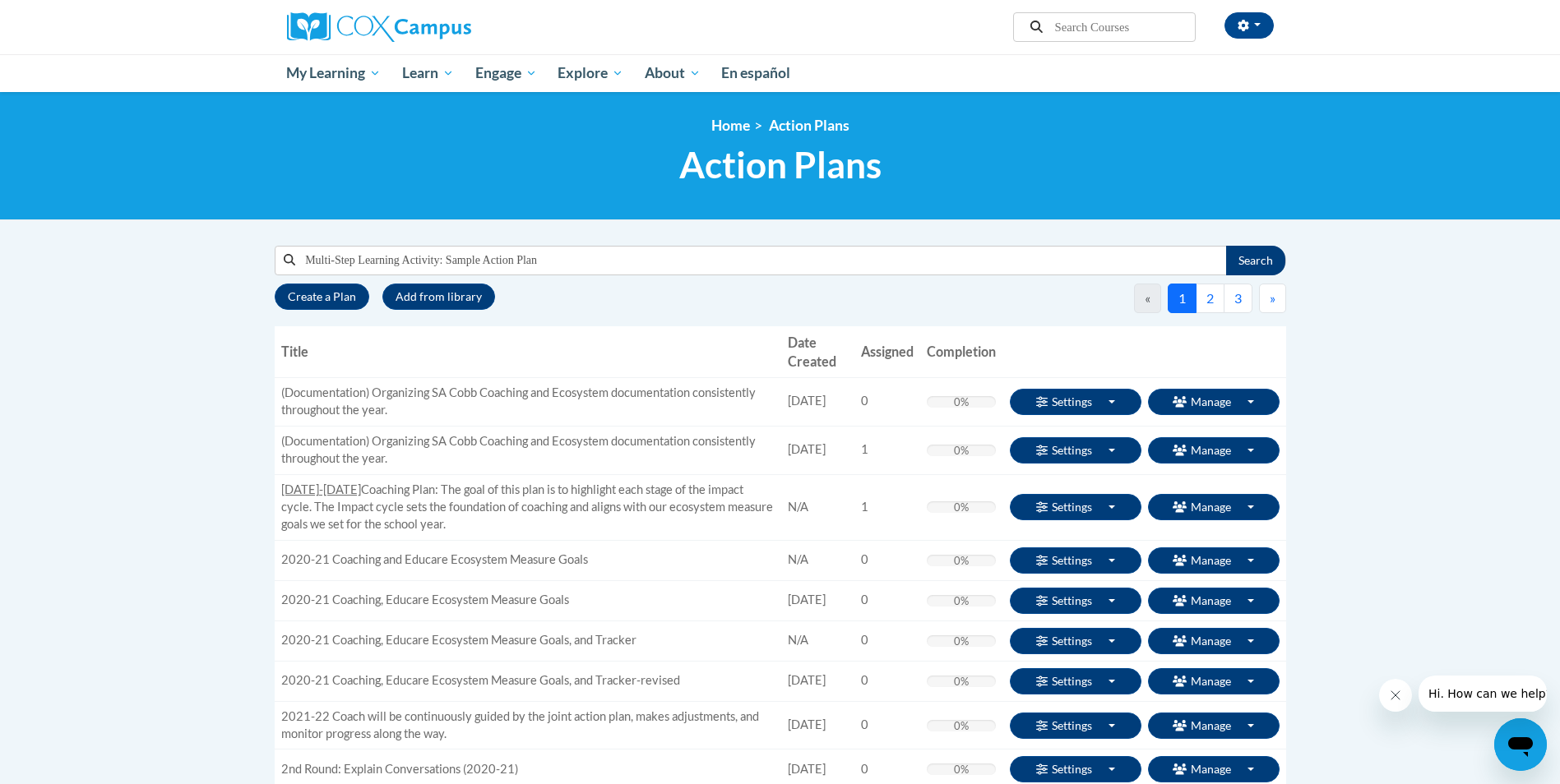
type input "Multi-Step Learning Activity: Sample Action Plan"
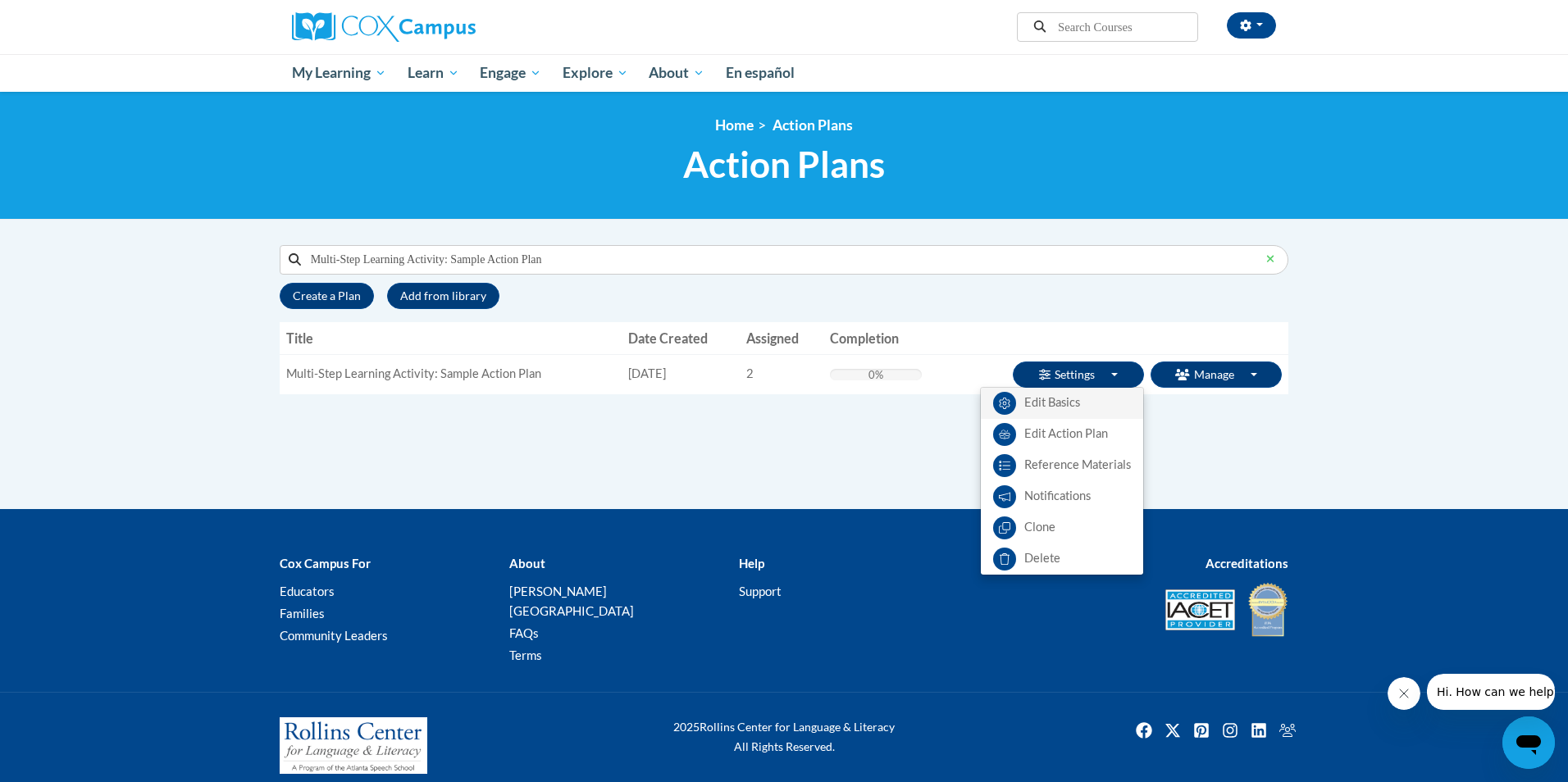
click at [1083, 401] on link "Edit Basics" at bounding box center [1061, 403] width 162 height 31
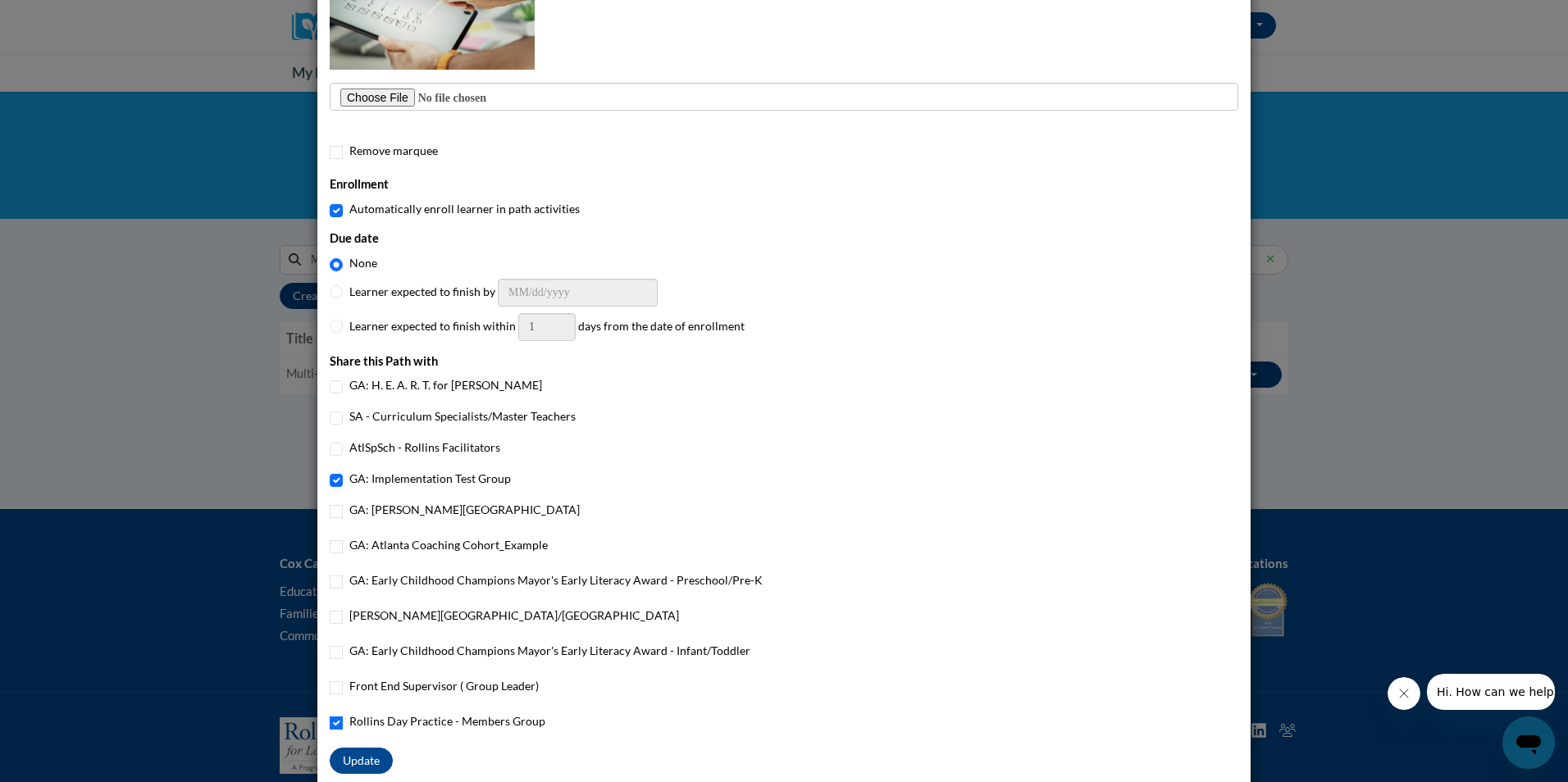
scroll to position [485, 0]
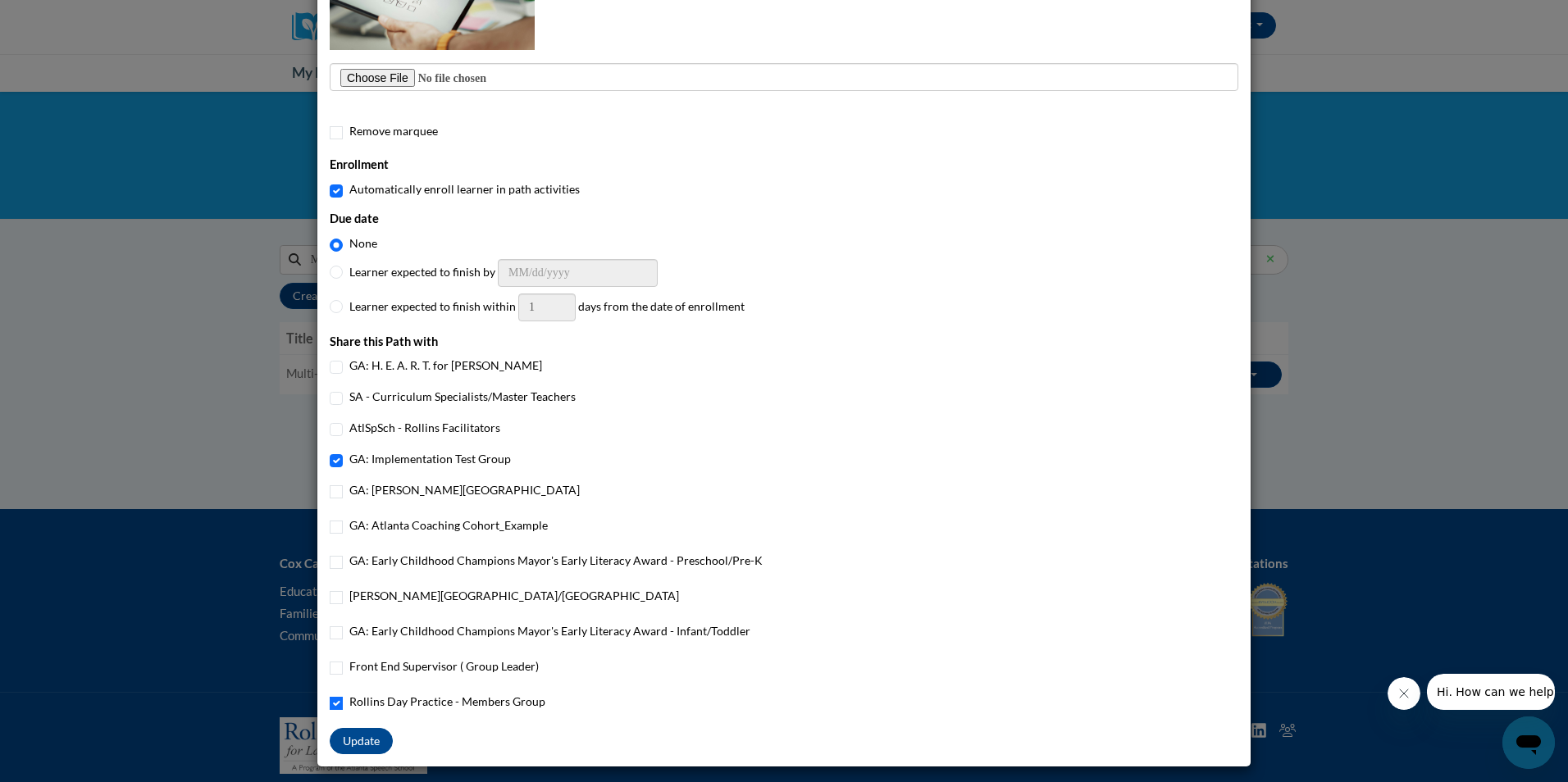
click at [1466, 284] on div "Multi-Step Learning Activity: Sample Action Plan: Edit Basics Title Multi-Step …" at bounding box center [784, 391] width 1568 height 782
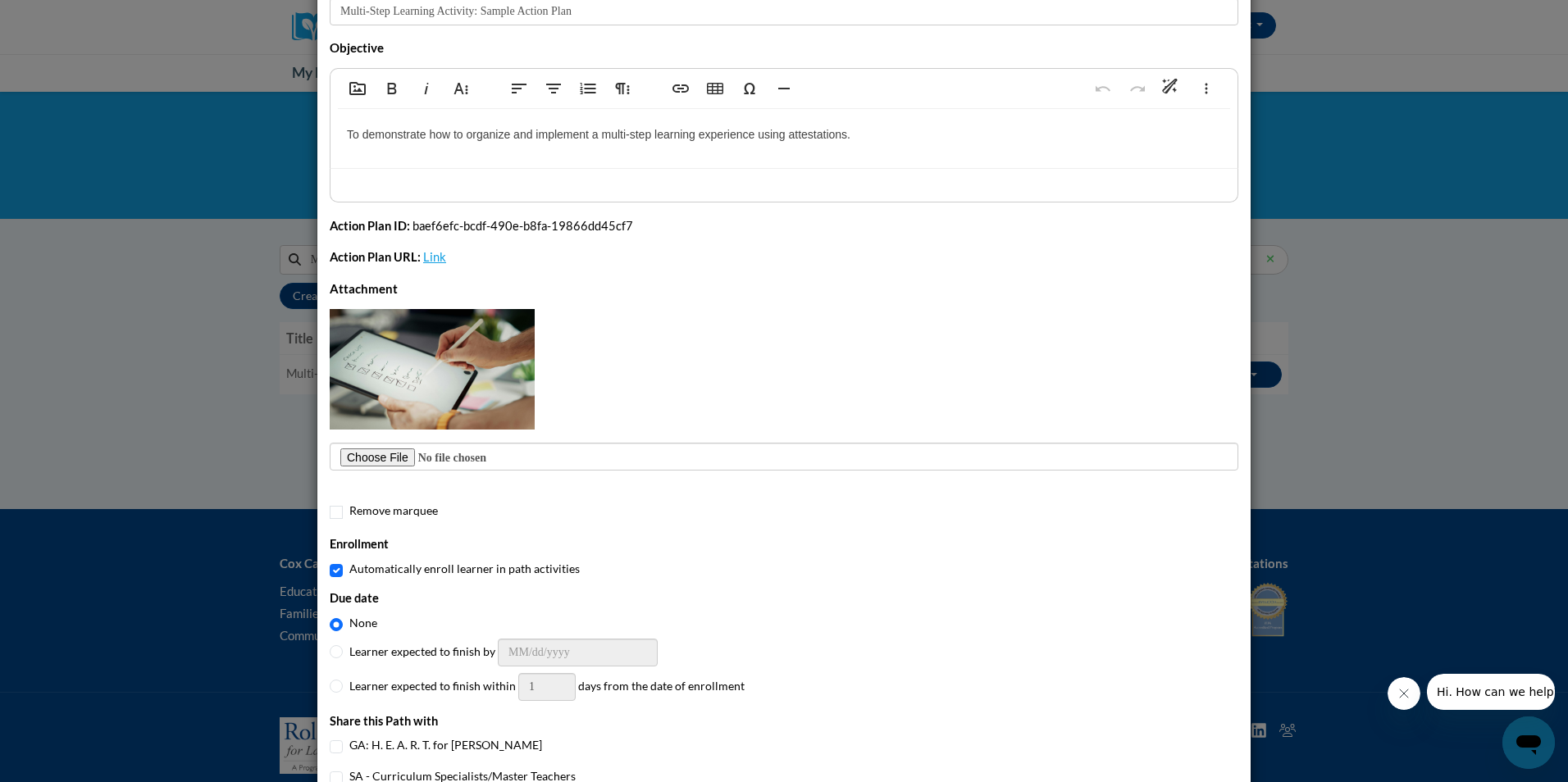
scroll to position [0, 0]
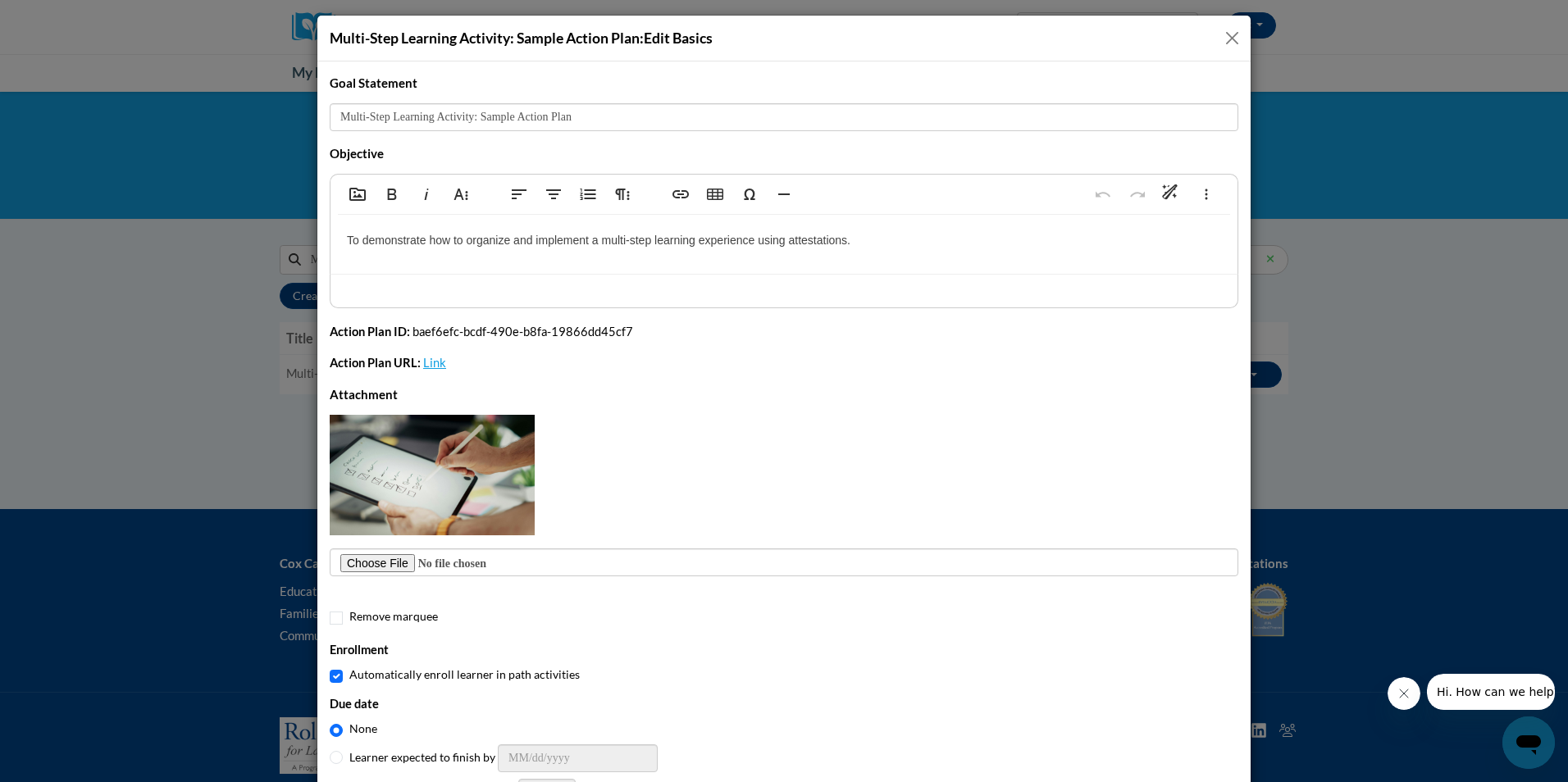
click at [1229, 34] on button "Close" at bounding box center [1231, 38] width 21 height 21
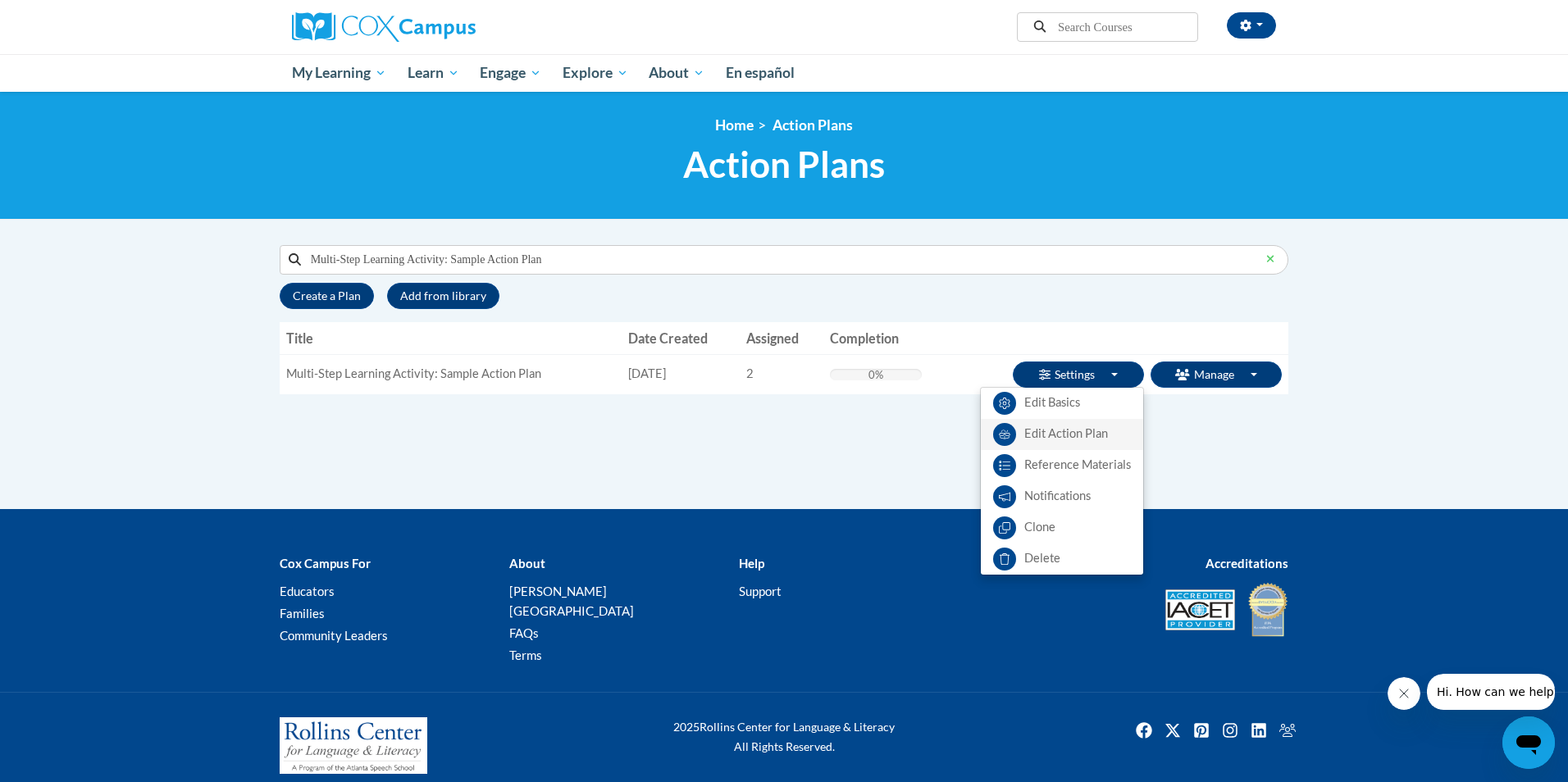
click at [1072, 436] on link "Edit Action Plan" at bounding box center [1061, 434] width 162 height 31
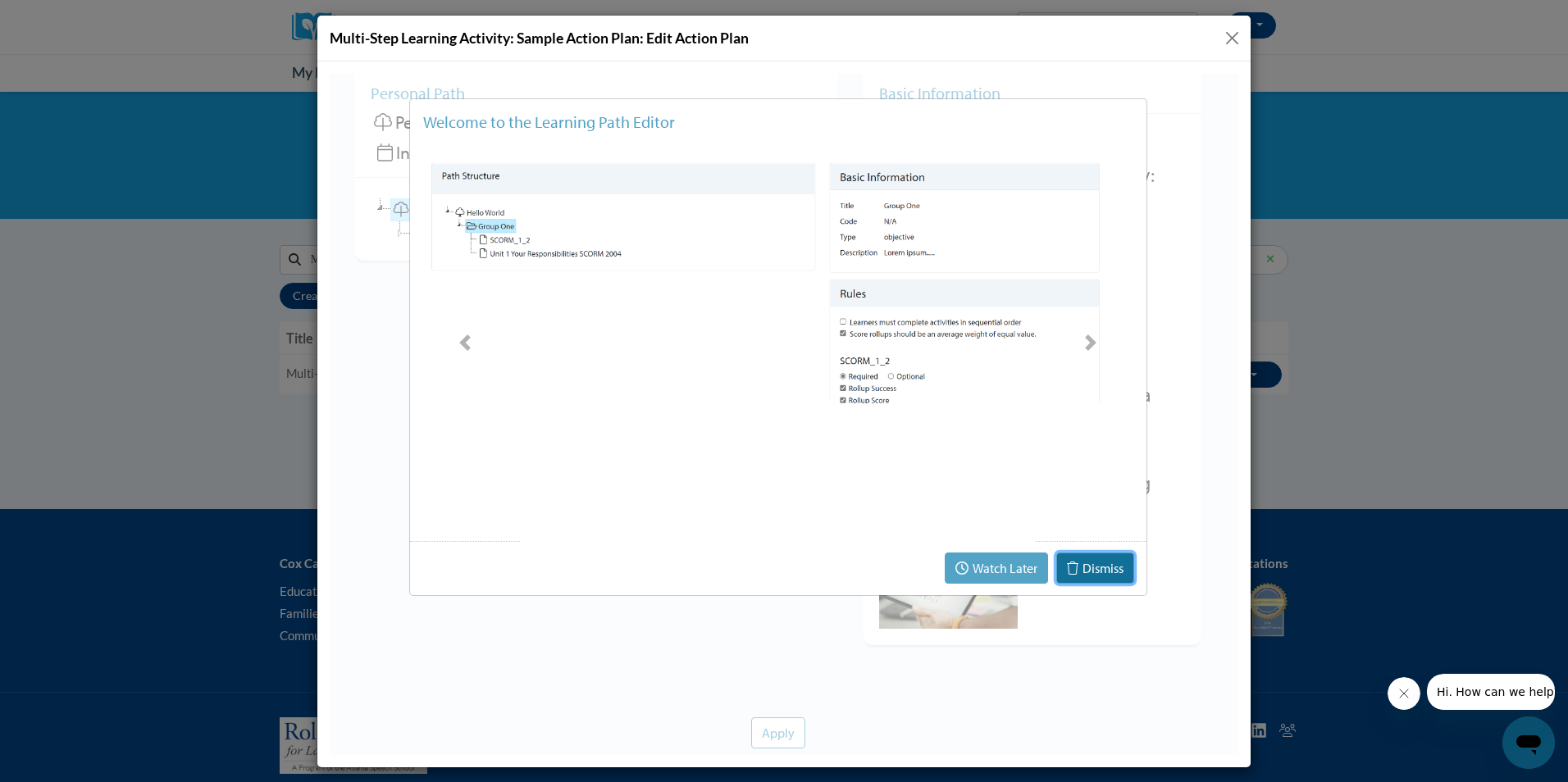
click at [1120, 576] on button "Dismiss" at bounding box center [1095, 567] width 78 height 31
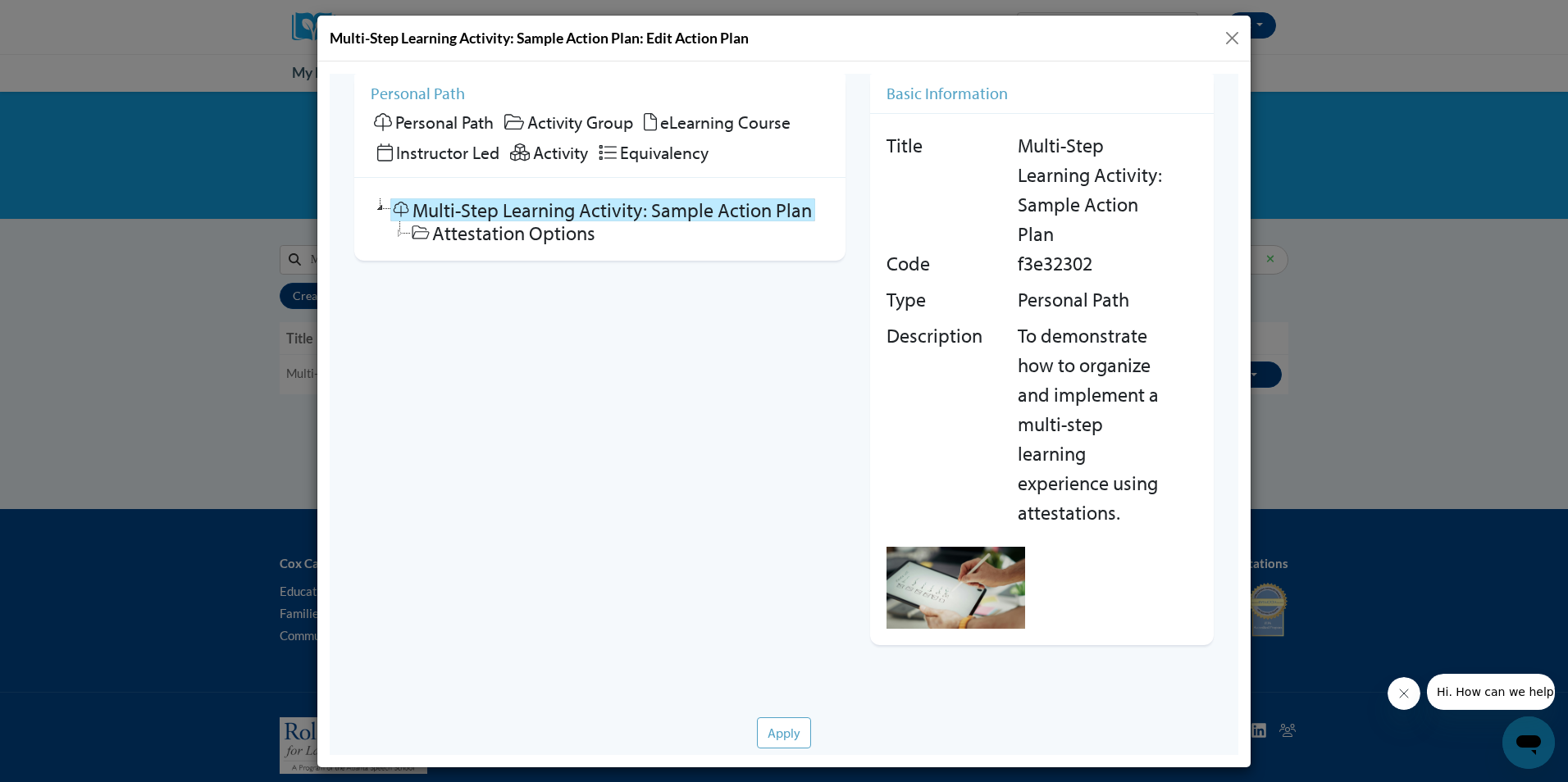
click at [1233, 40] on button "Close" at bounding box center [1231, 38] width 21 height 21
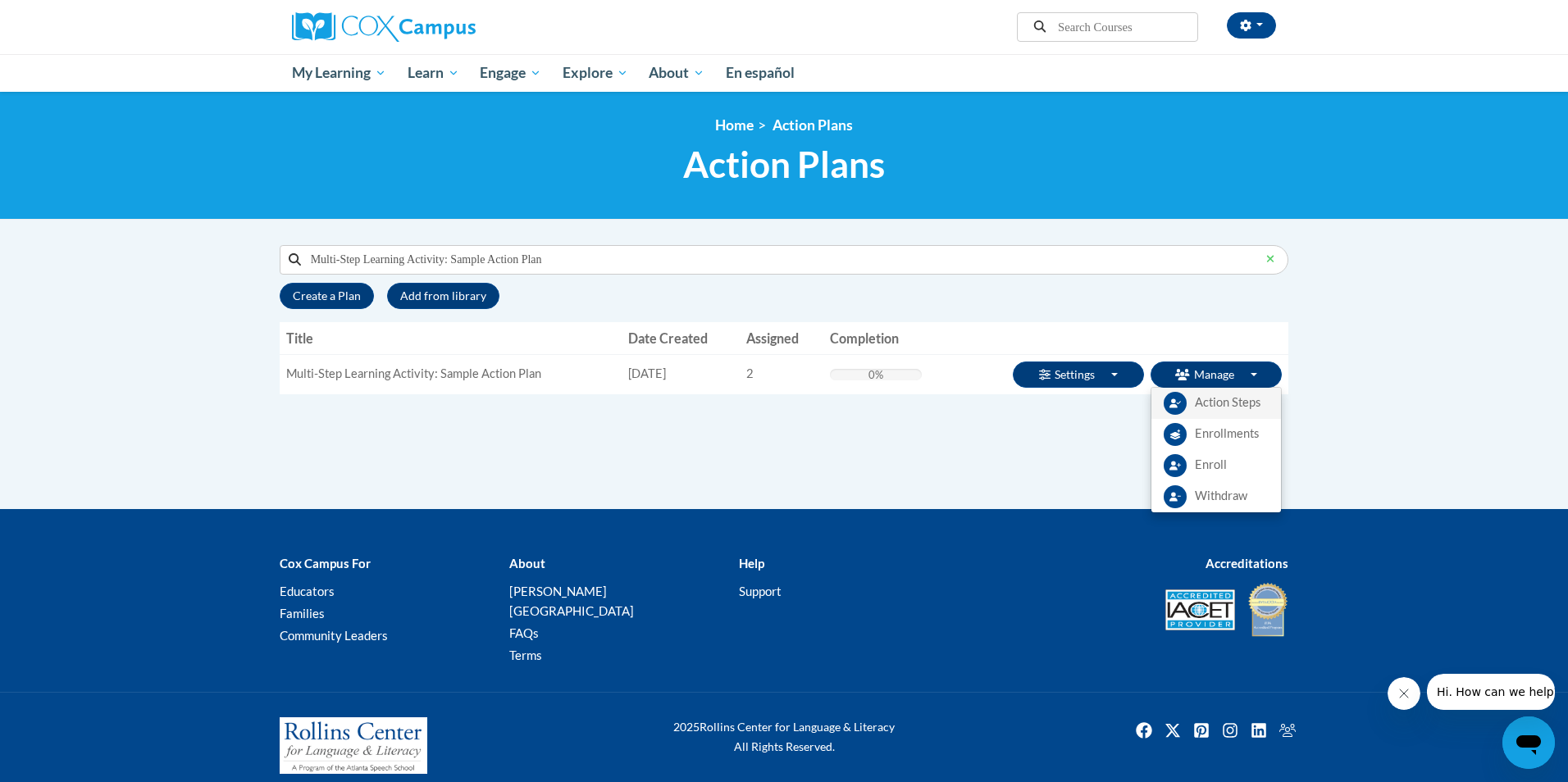
click at [1212, 410] on span "Action Steps" at bounding box center [1227, 403] width 66 height 17
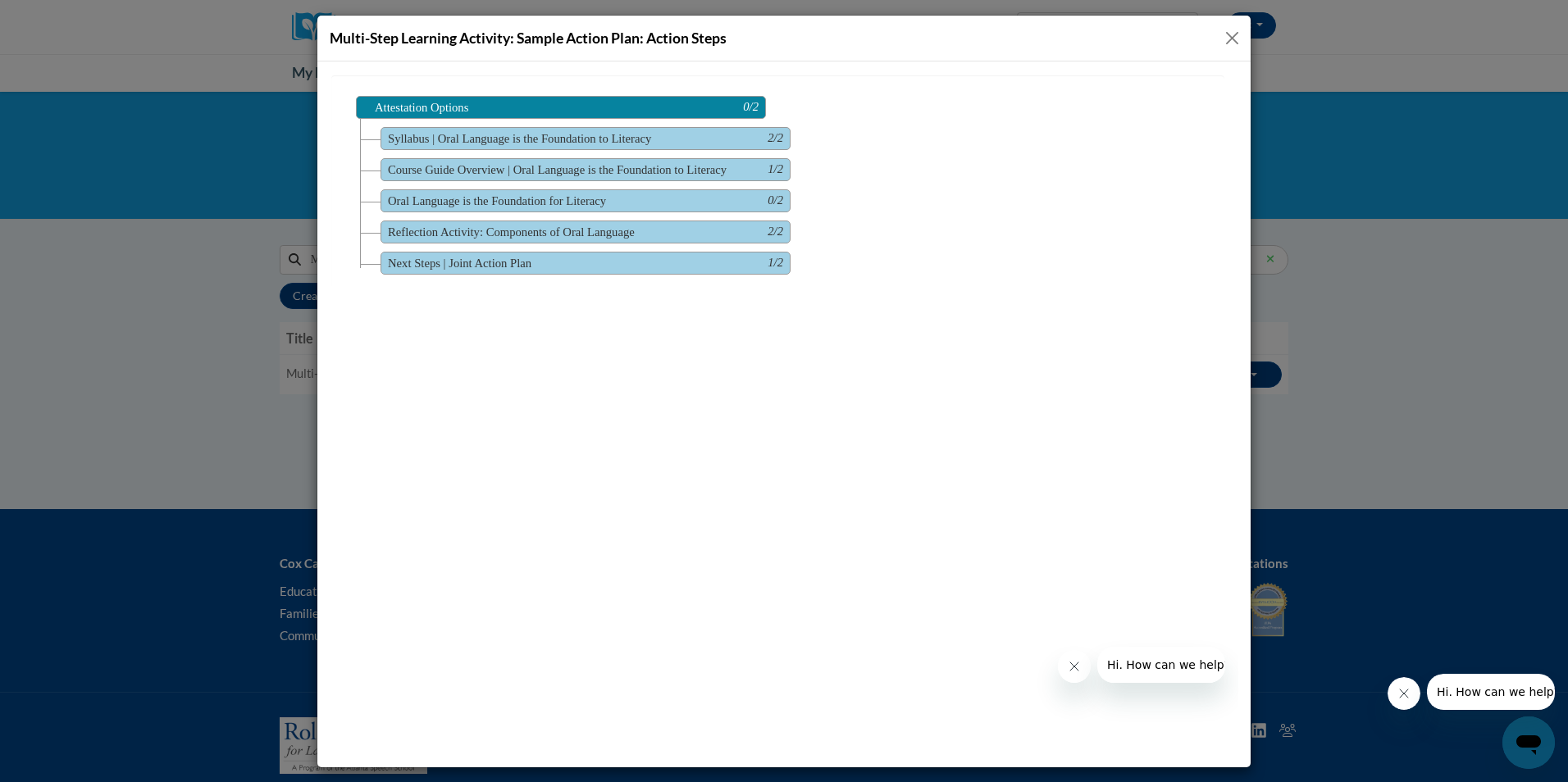
click at [1236, 30] on button "Close" at bounding box center [1231, 38] width 21 height 21
